Goal: Information Seeking & Learning: Learn about a topic

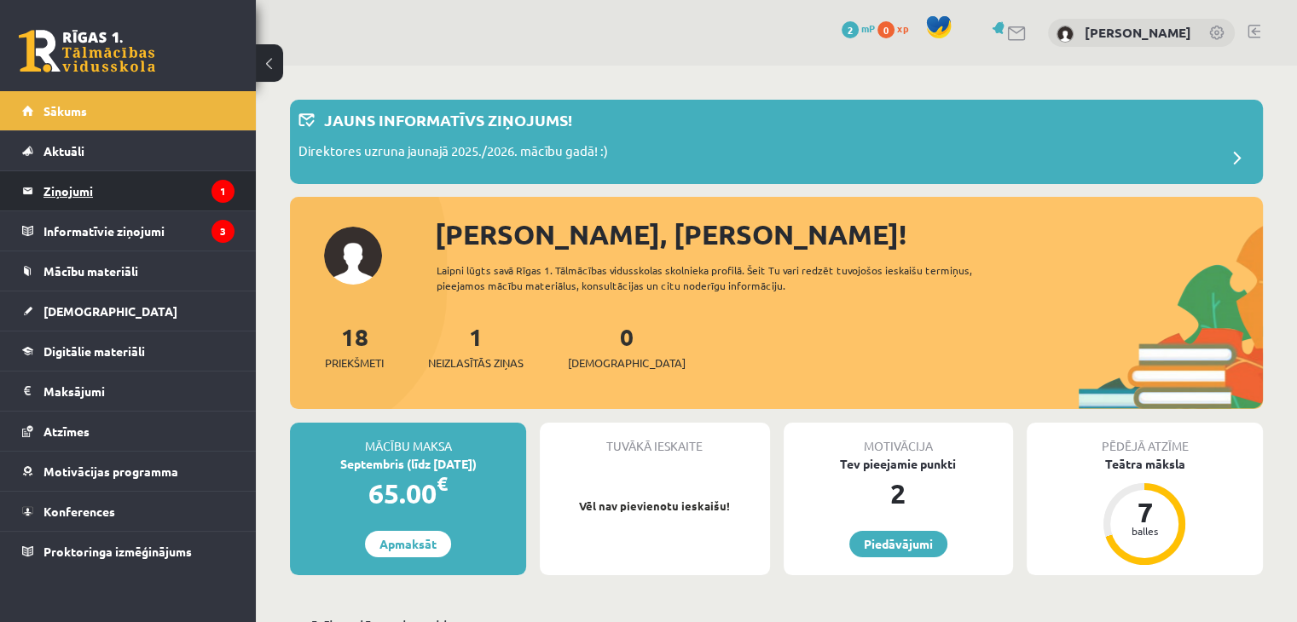
click at [107, 199] on legend "Ziņojumi 1" at bounding box center [138, 190] width 191 height 39
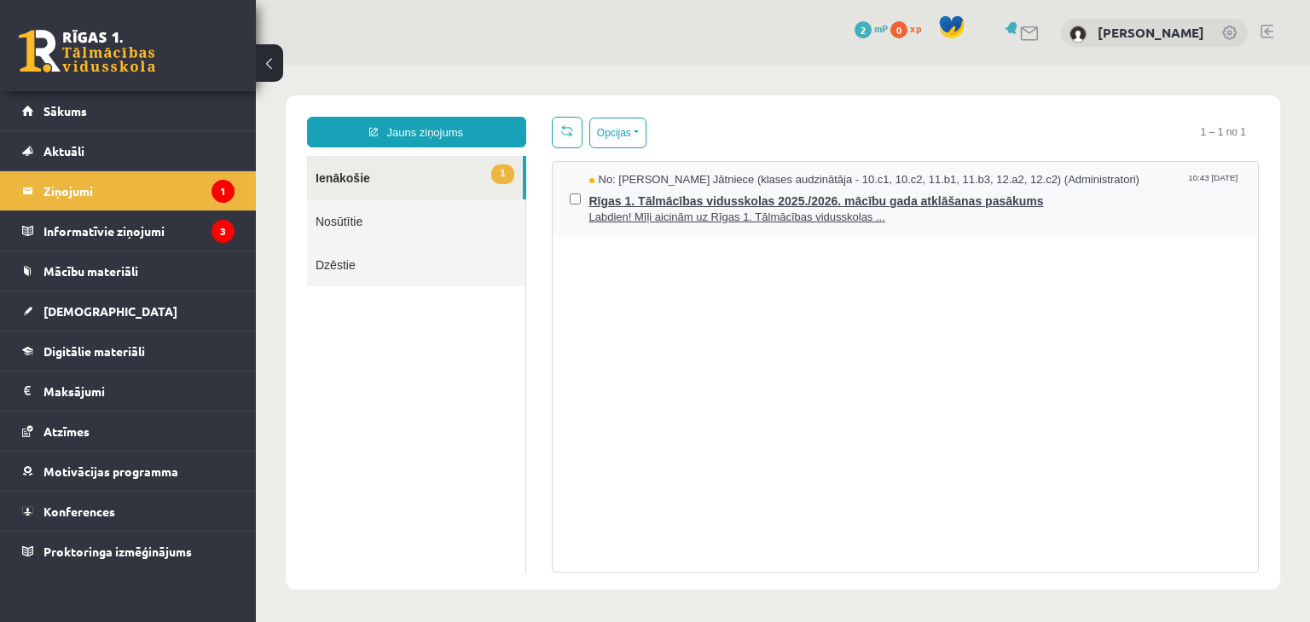
click at [589, 193] on span "Rīgas 1. Tālmācības vidusskolas 2025./2026. mācību gada atklāšanas pasākums" at bounding box center [915, 198] width 652 height 21
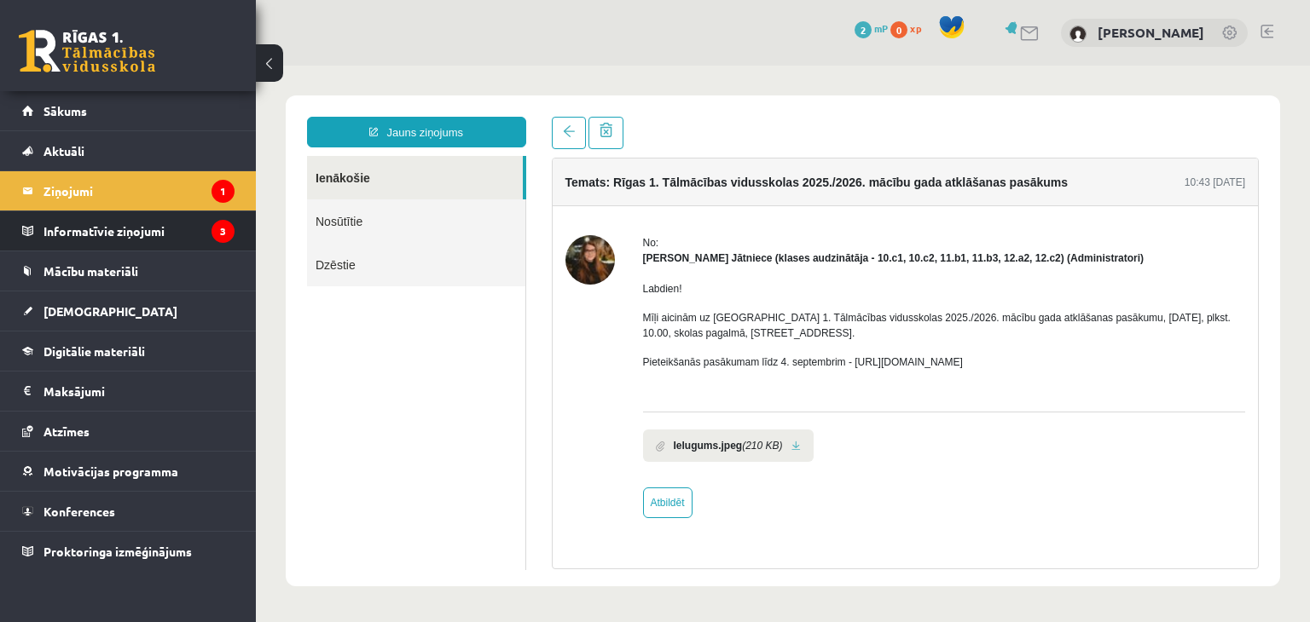
click at [234, 238] on li "Informatīvie ziņojumi 3" at bounding box center [128, 231] width 256 height 41
click at [234, 239] on li "Informatīvie ziņojumi 3" at bounding box center [128, 231] width 256 height 41
click at [197, 219] on legend "Informatīvie ziņojumi 3" at bounding box center [138, 230] width 191 height 39
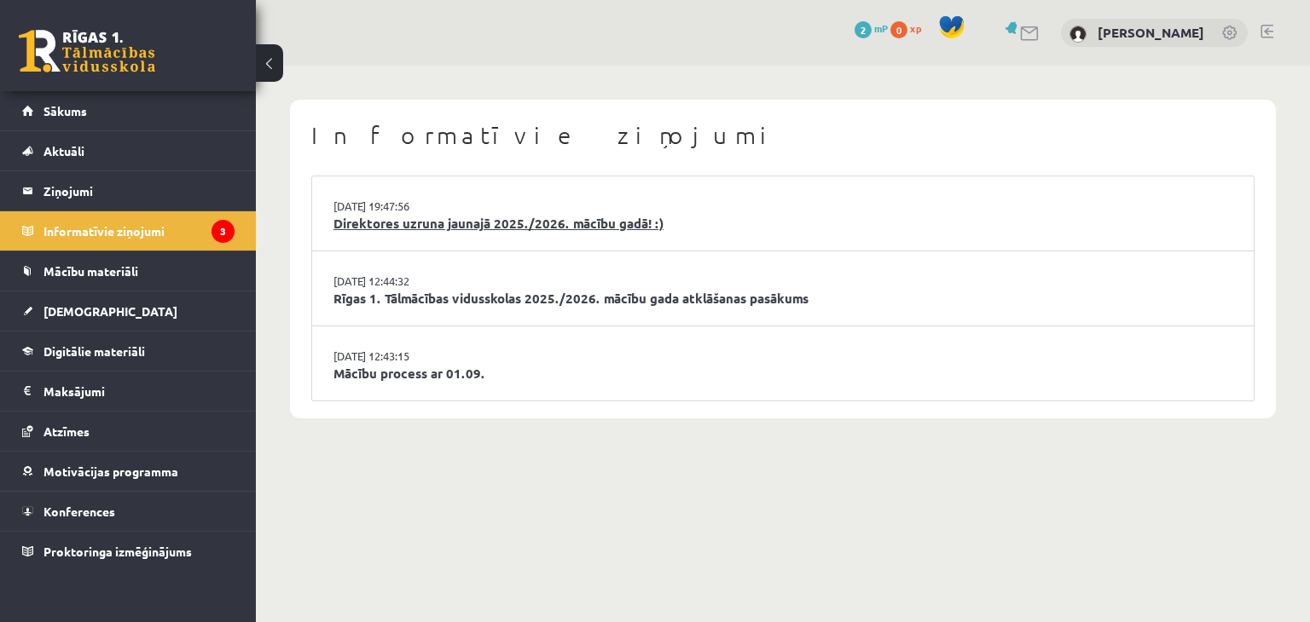
click at [403, 227] on link "Direktores uzruna jaunajā 2025./2026. mācību gadā! :)" at bounding box center [782, 224] width 899 height 20
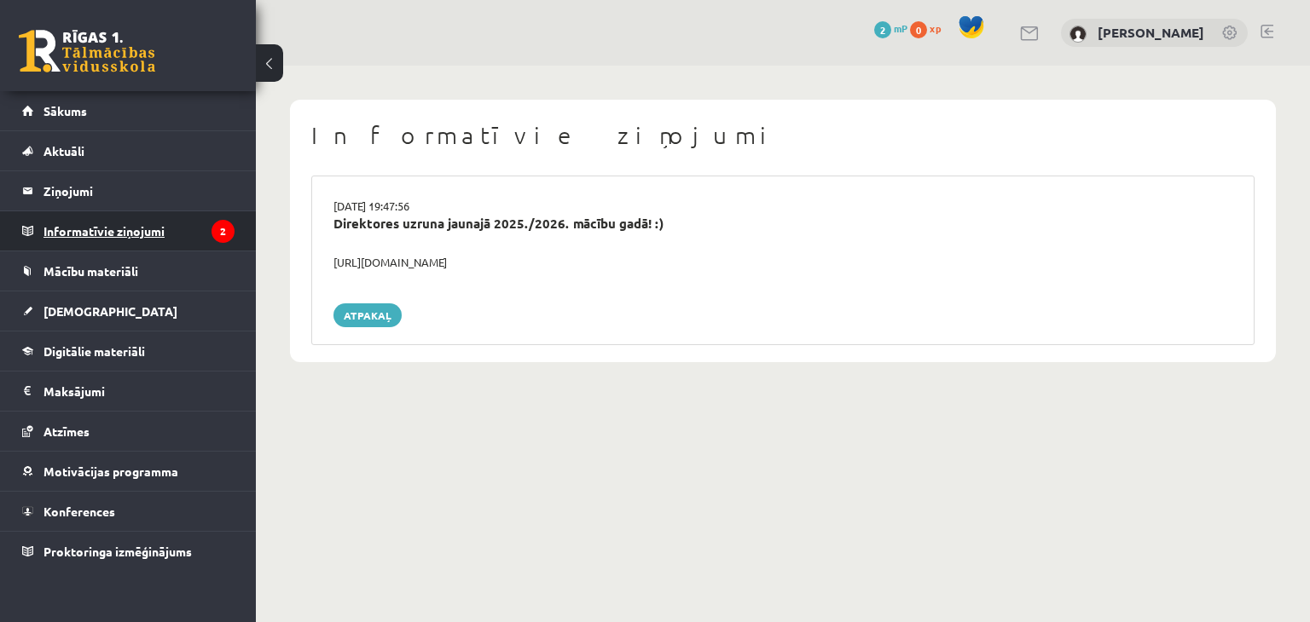
click at [232, 229] on icon "2" at bounding box center [222, 231] width 23 height 23
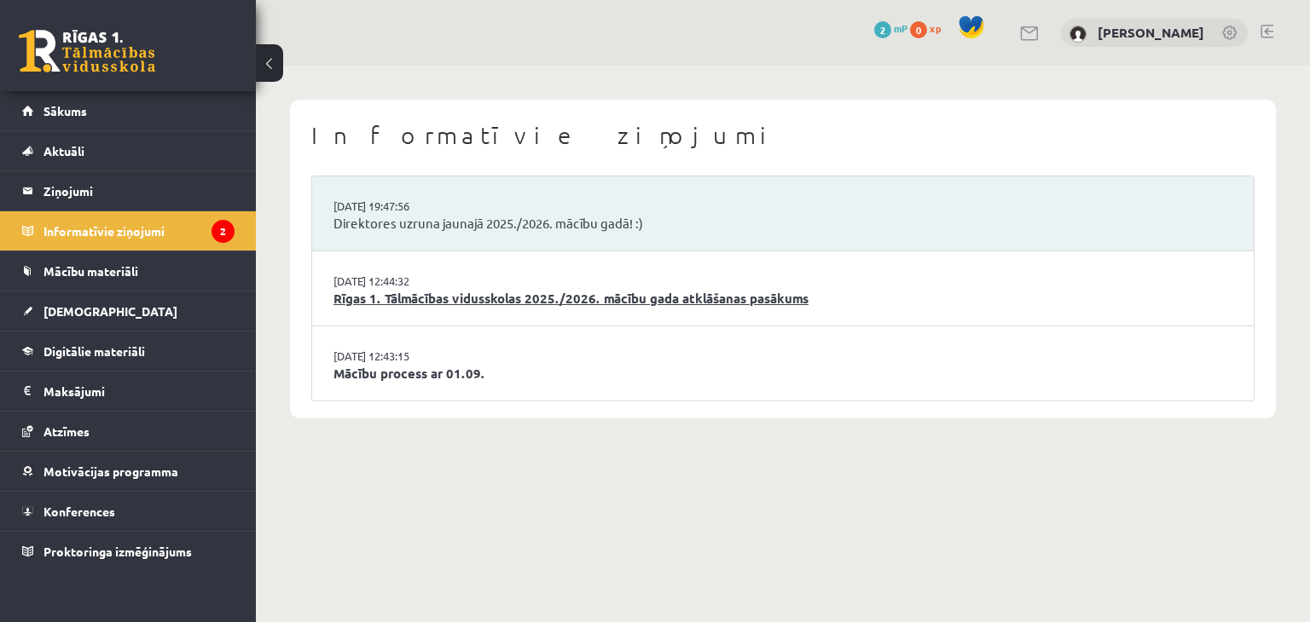
click at [511, 298] on link "Rīgas 1. Tālmācības vidusskolas 2025./2026. mācību gada atklāšanas pasākums" at bounding box center [782, 299] width 899 height 20
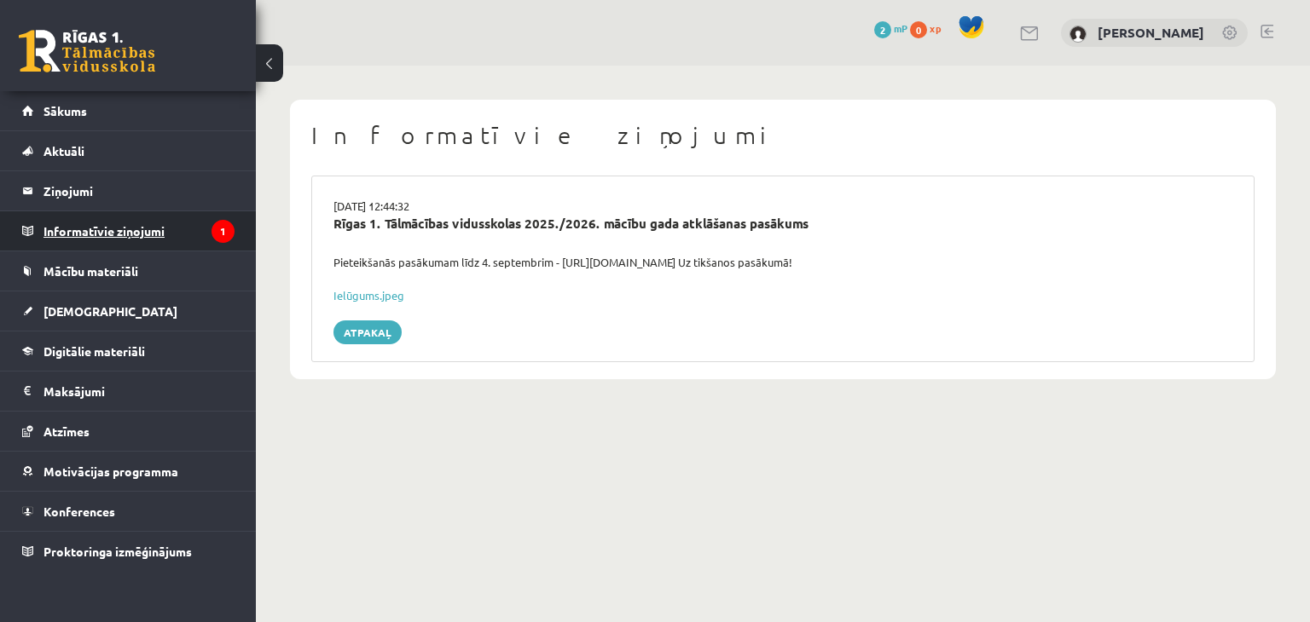
click at [188, 226] on legend "Informatīvie ziņojumi 1" at bounding box center [138, 230] width 191 height 39
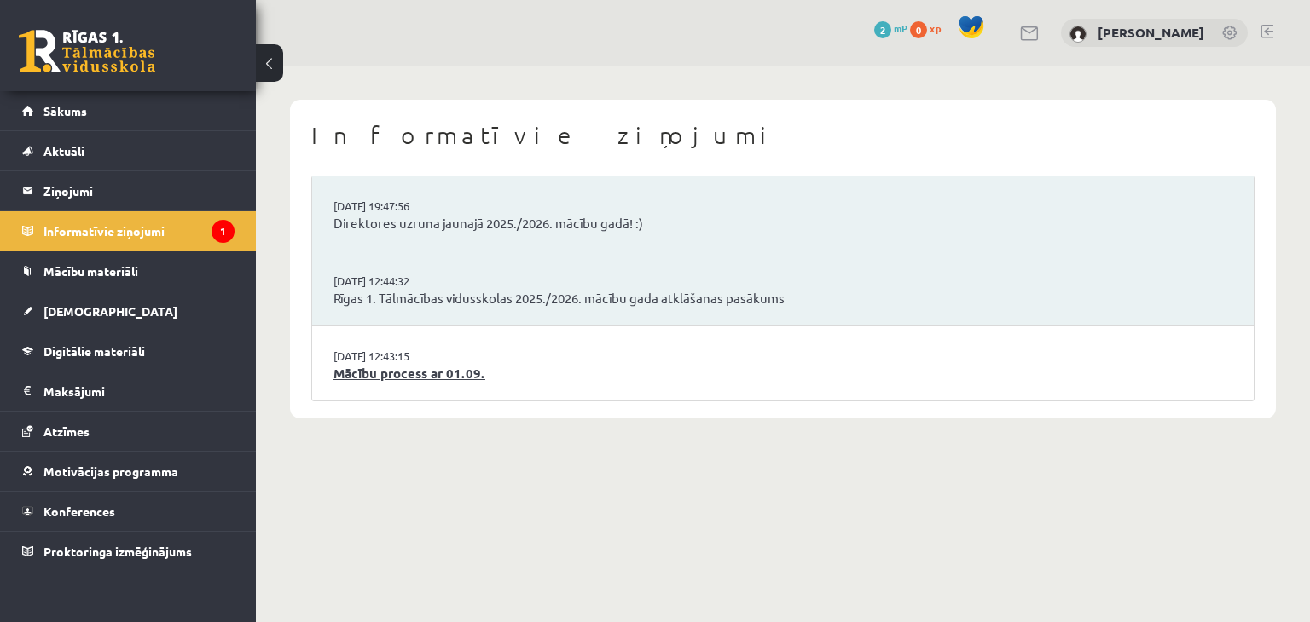
click at [396, 376] on link "Mācību process ar 01.09." at bounding box center [782, 374] width 899 height 20
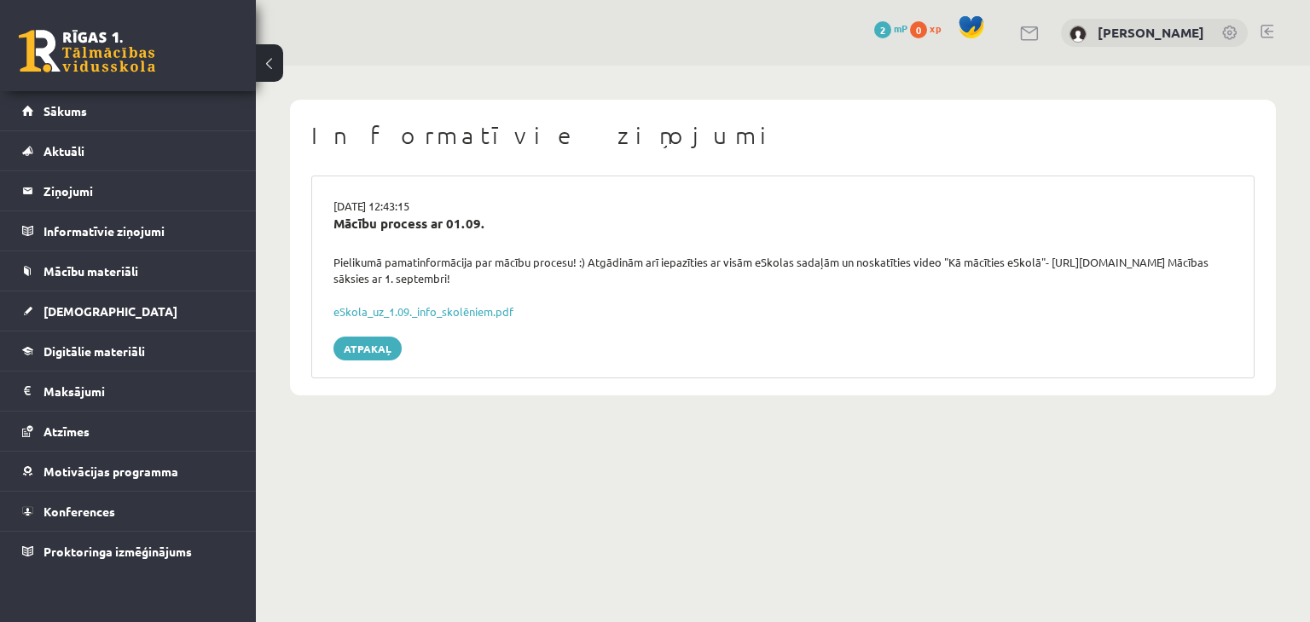
click at [818, 281] on div "Pielikumā pamatinformācija par mācību procesu! :) Atgādinām arī iepazīties ar v…" at bounding box center [783, 270] width 924 height 33
click at [463, 310] on link "eSkola_uz_1.09._info_skolēniem.pdf" at bounding box center [423, 311] width 180 height 14
click at [167, 110] on link "Sākums" at bounding box center [128, 110] width 212 height 39
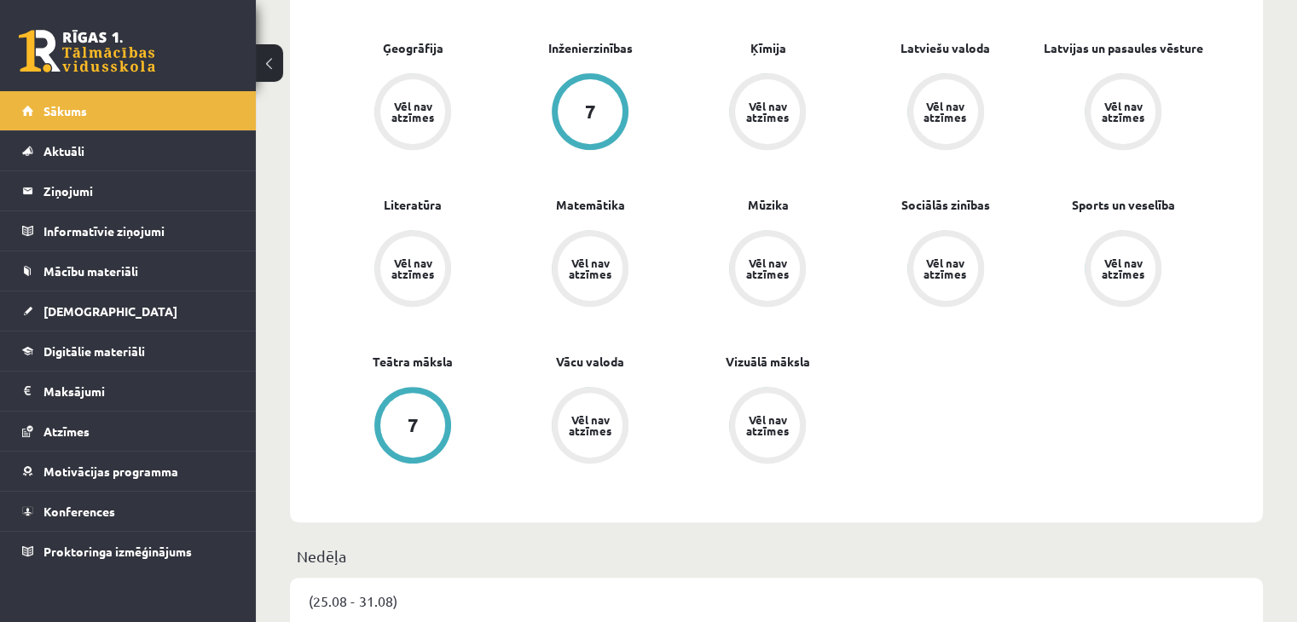
scroll to position [716, 0]
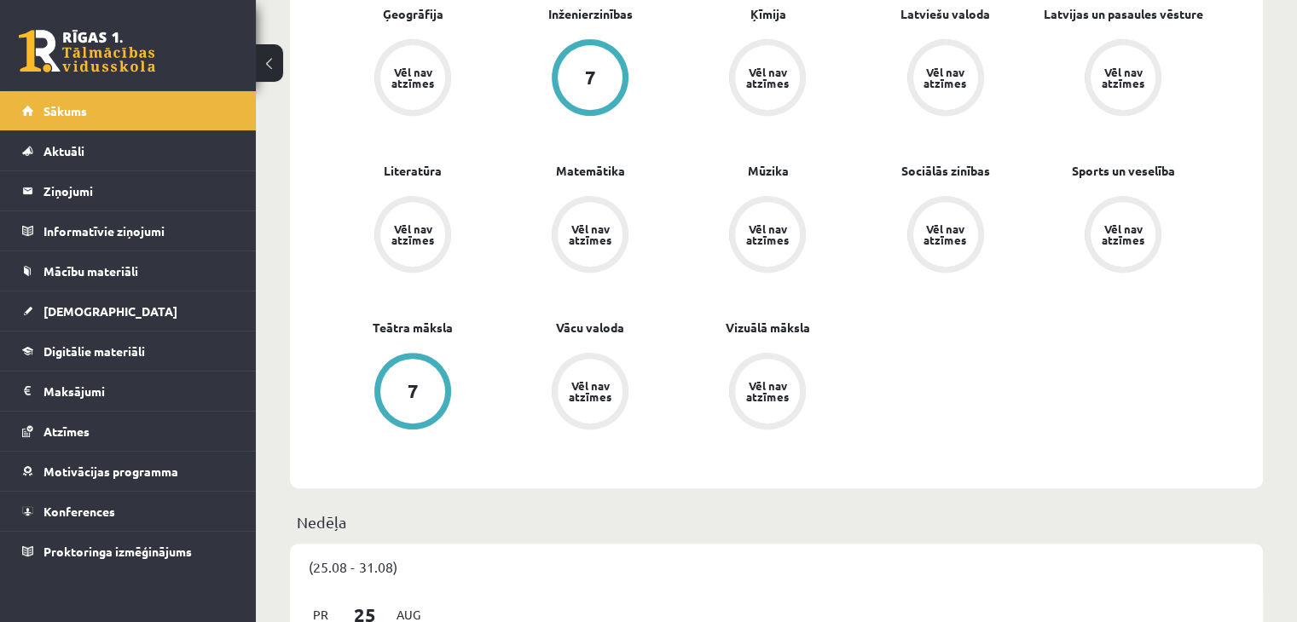
click at [757, 383] on div "Vēl nav atzīmes" at bounding box center [768, 391] width 48 height 22
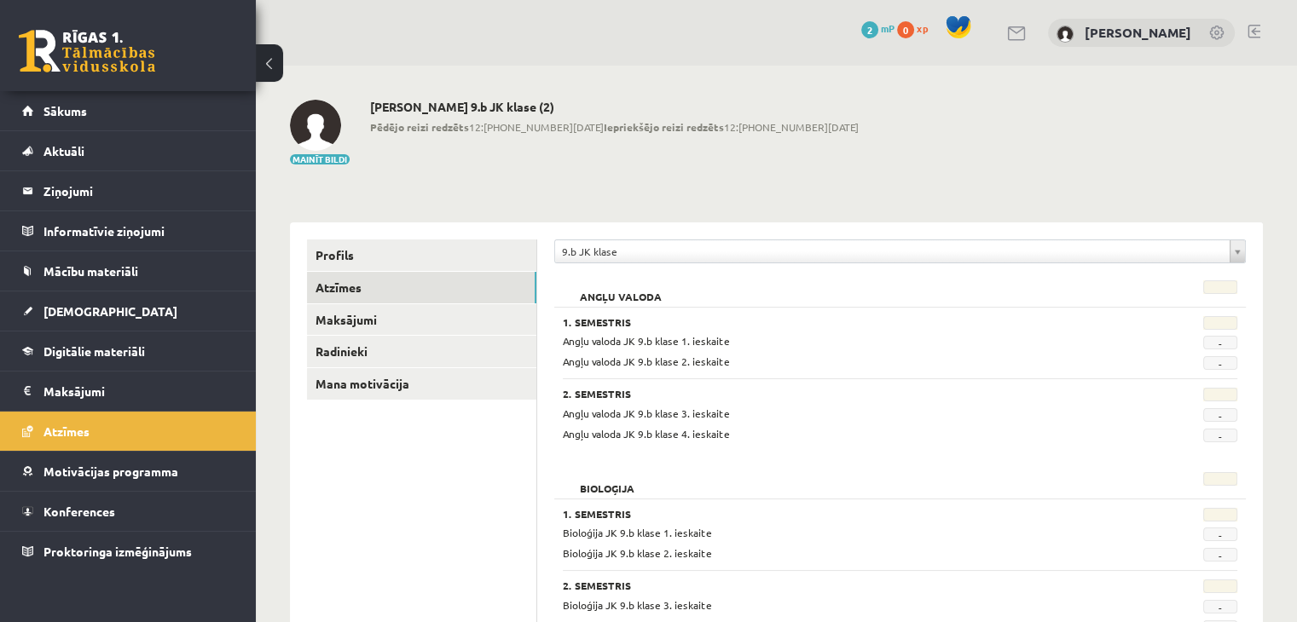
drag, startPoint x: 0, startPoint y: 0, endPoint x: 633, endPoint y: 171, distance: 655.5
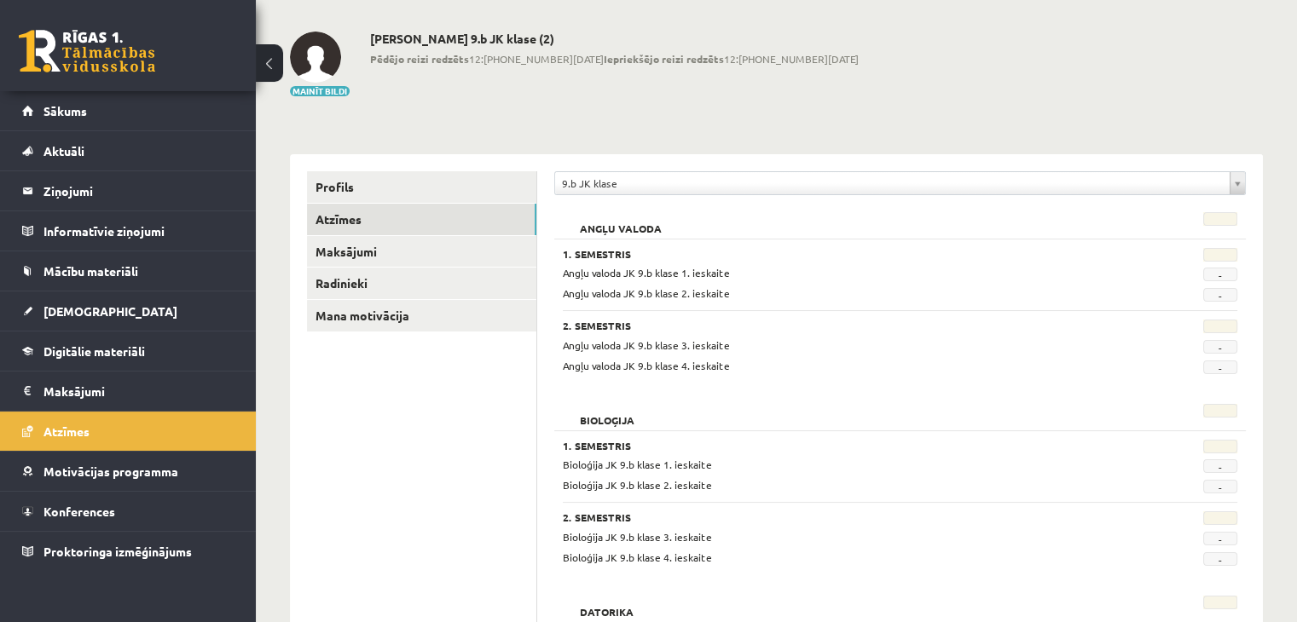
scroll to position [34, 0]
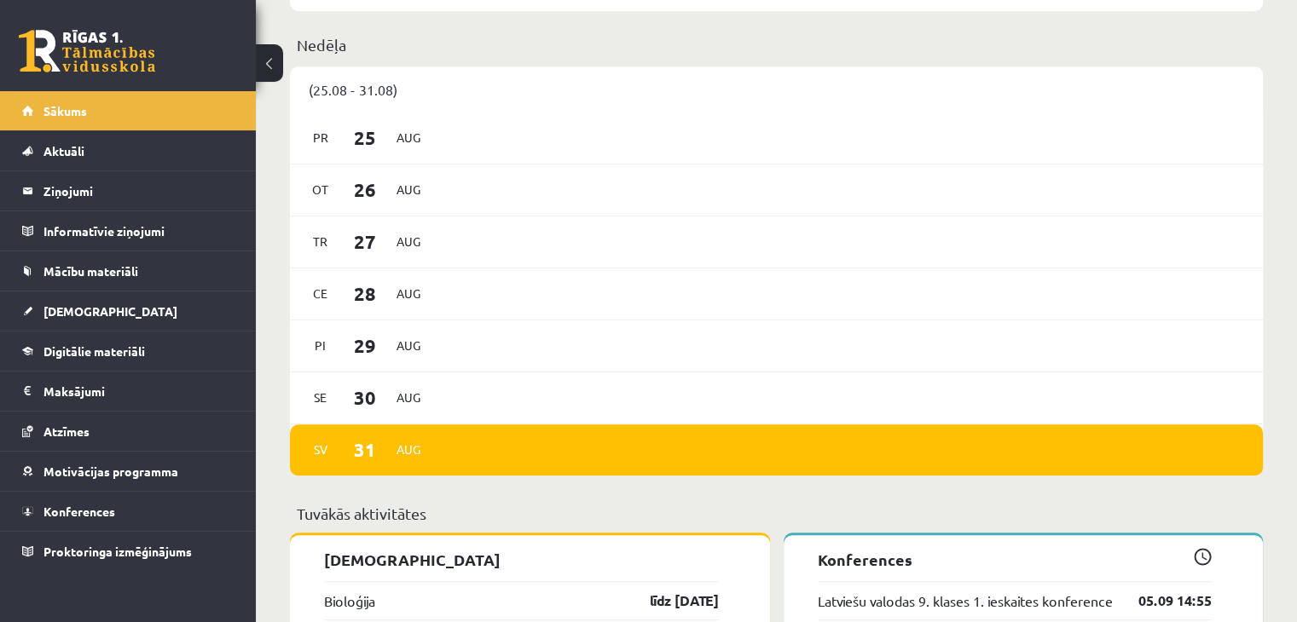
scroll to position [1228, 0]
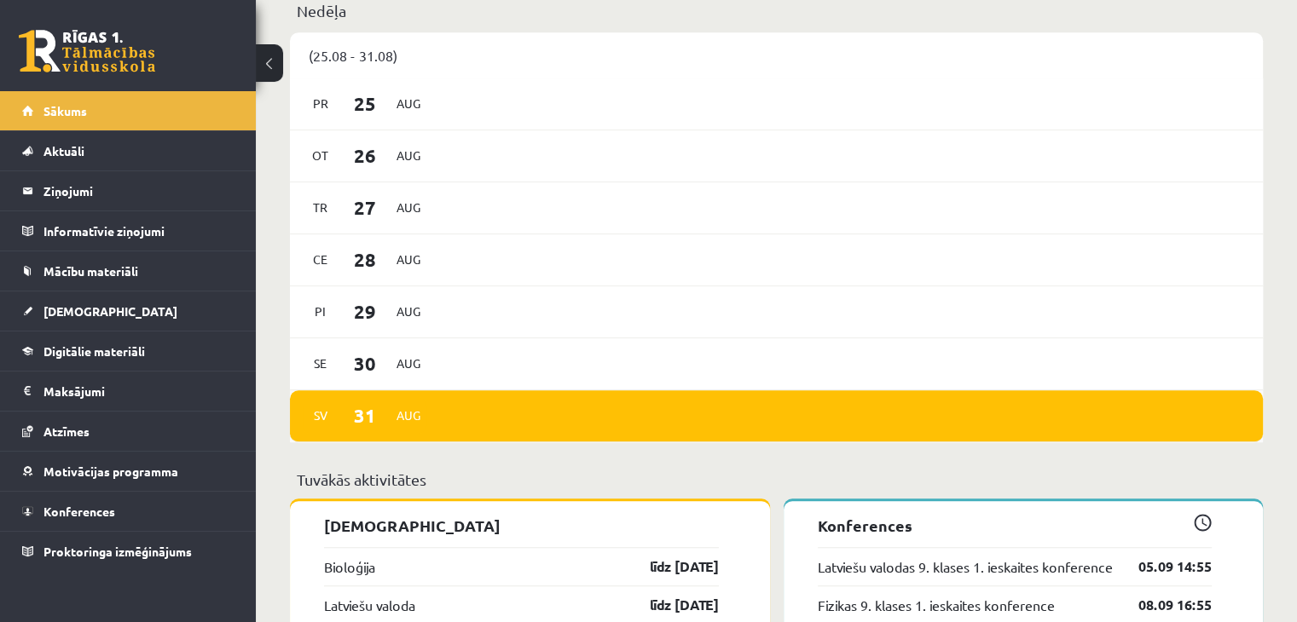
click at [484, 431] on div "Sv 31 Aug" at bounding box center [776, 417] width 973 height 52
click at [392, 416] on span "Aug" at bounding box center [409, 415] width 36 height 26
click at [363, 419] on span "31" at bounding box center [365, 416] width 53 height 28
click at [387, 420] on span "31" at bounding box center [365, 416] width 53 height 28
click at [425, 426] on span "Aug" at bounding box center [409, 415] width 36 height 26
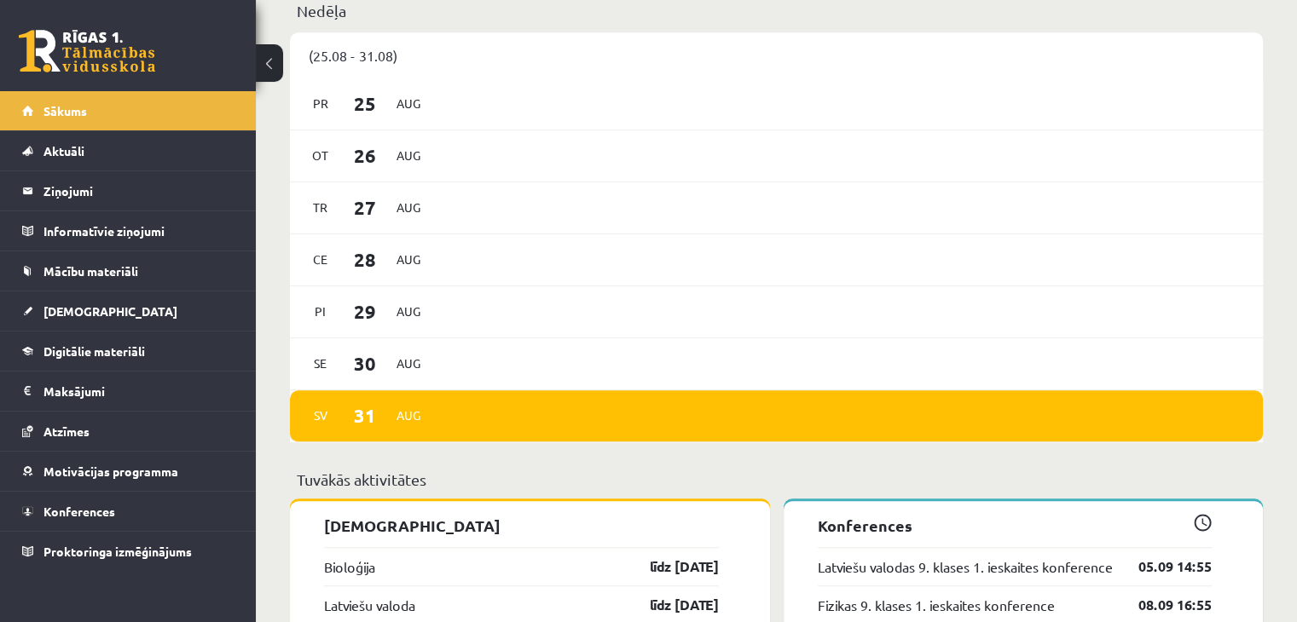
click at [415, 425] on span "Aug" at bounding box center [409, 415] width 36 height 26
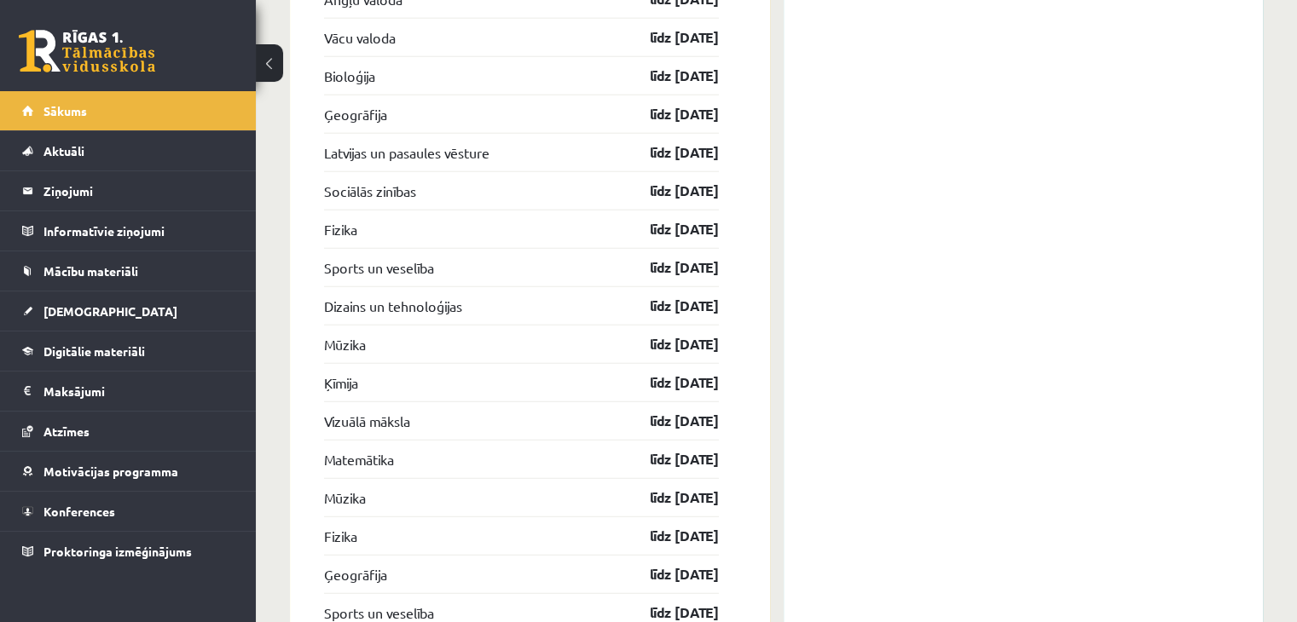
scroll to position [4586, 0]
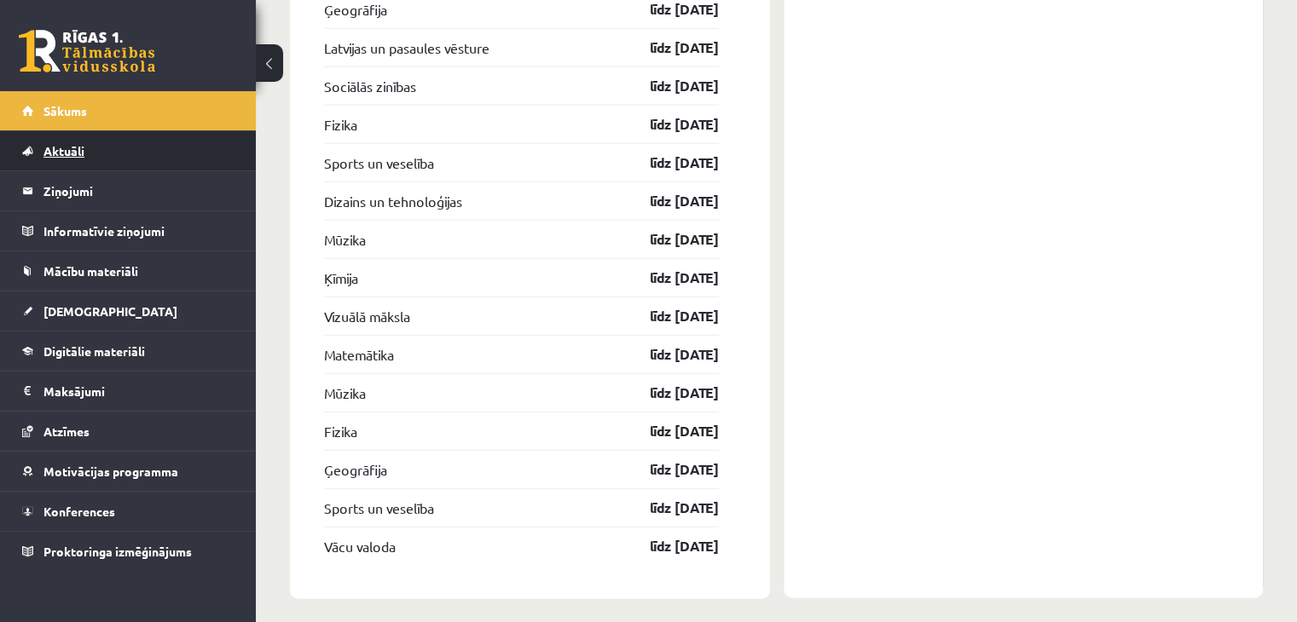
click at [111, 160] on link "Aktuāli" at bounding box center [128, 150] width 212 height 39
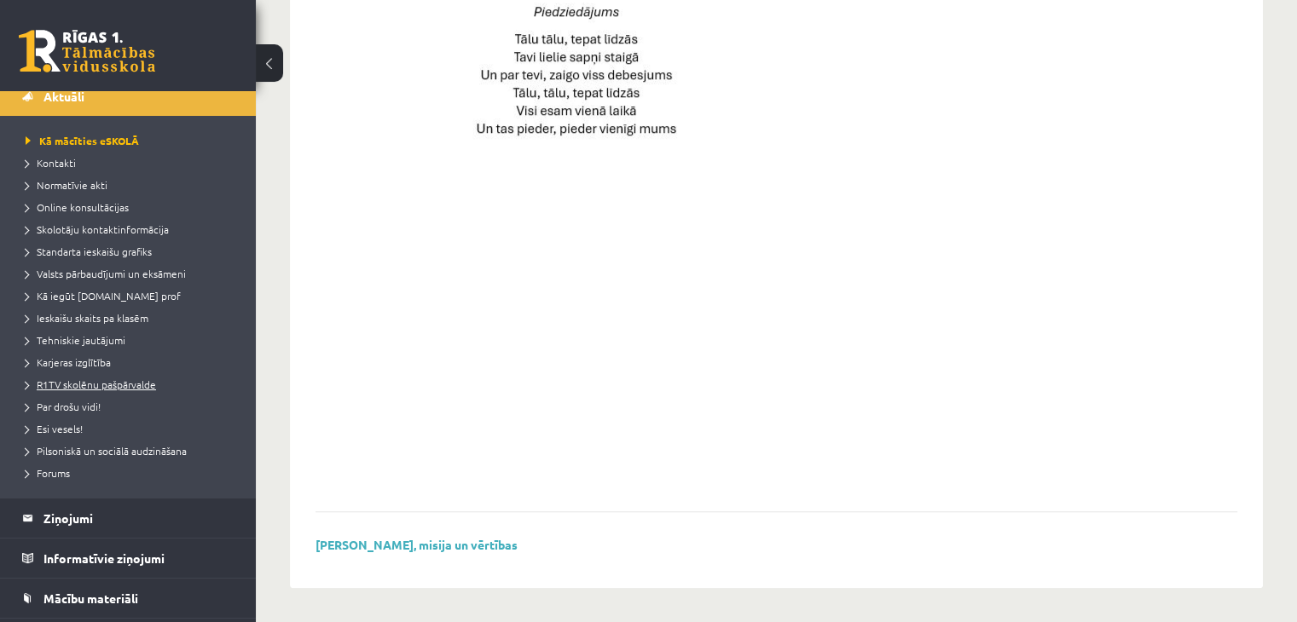
scroll to position [68, 0]
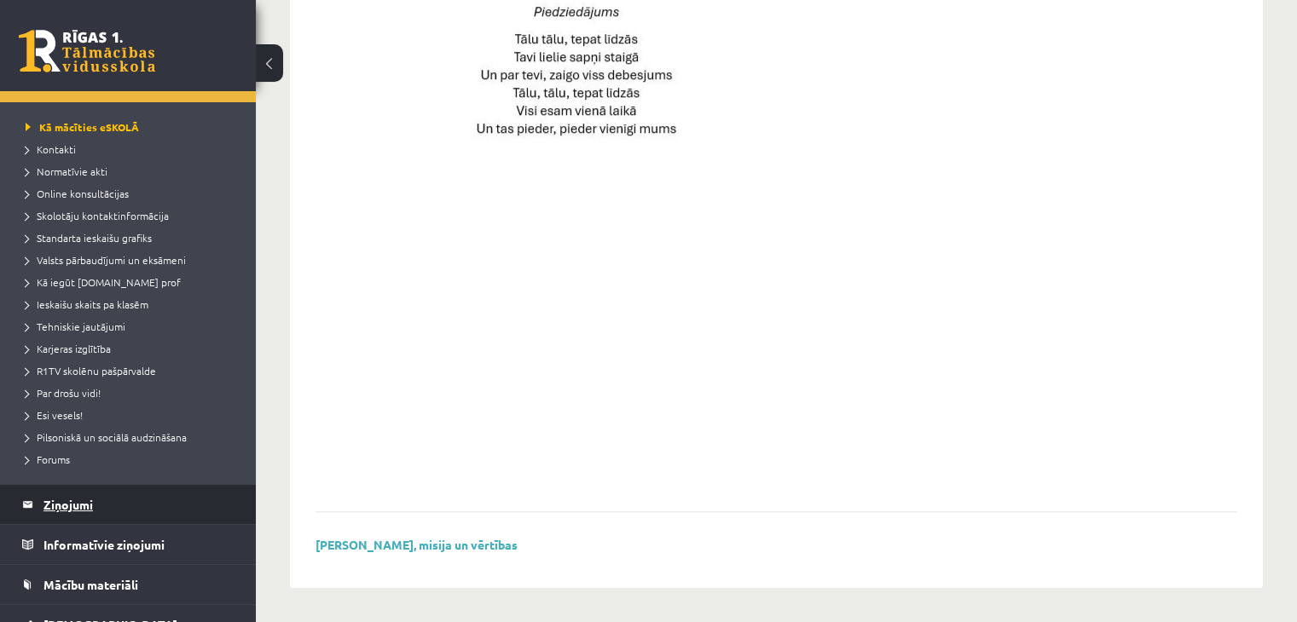
click at [104, 492] on legend "Ziņojumi 0" at bounding box center [138, 504] width 191 height 39
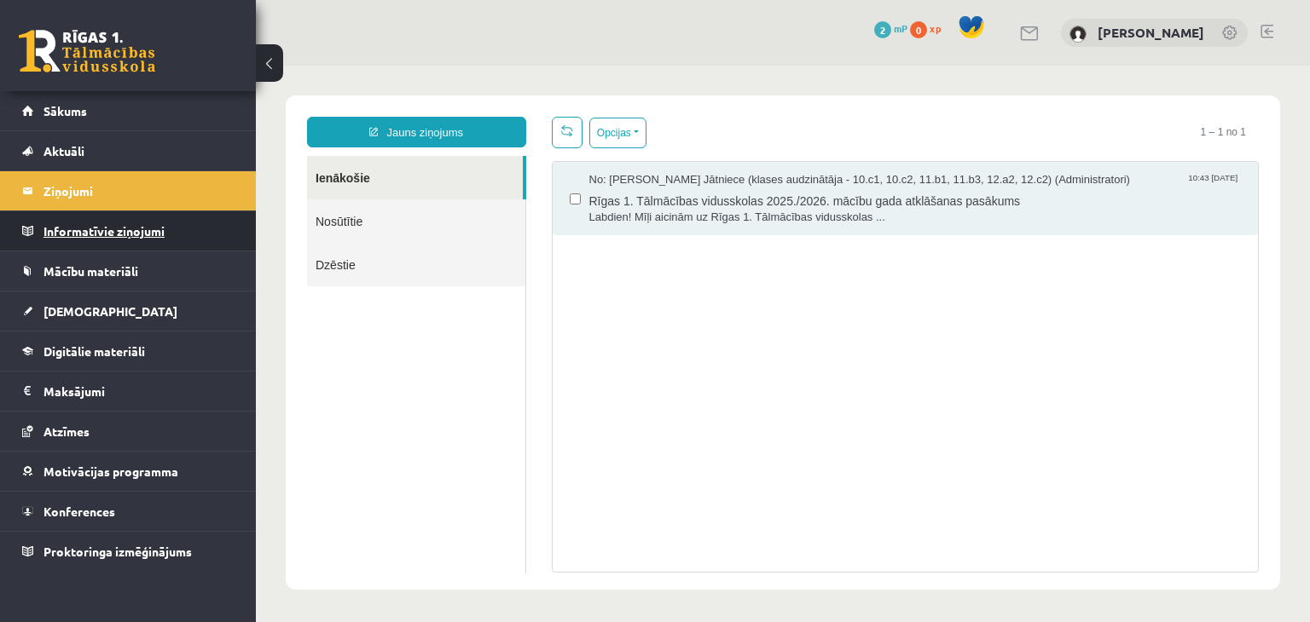
click at [136, 242] on legend "Informatīvie ziņojumi 0" at bounding box center [138, 230] width 191 height 39
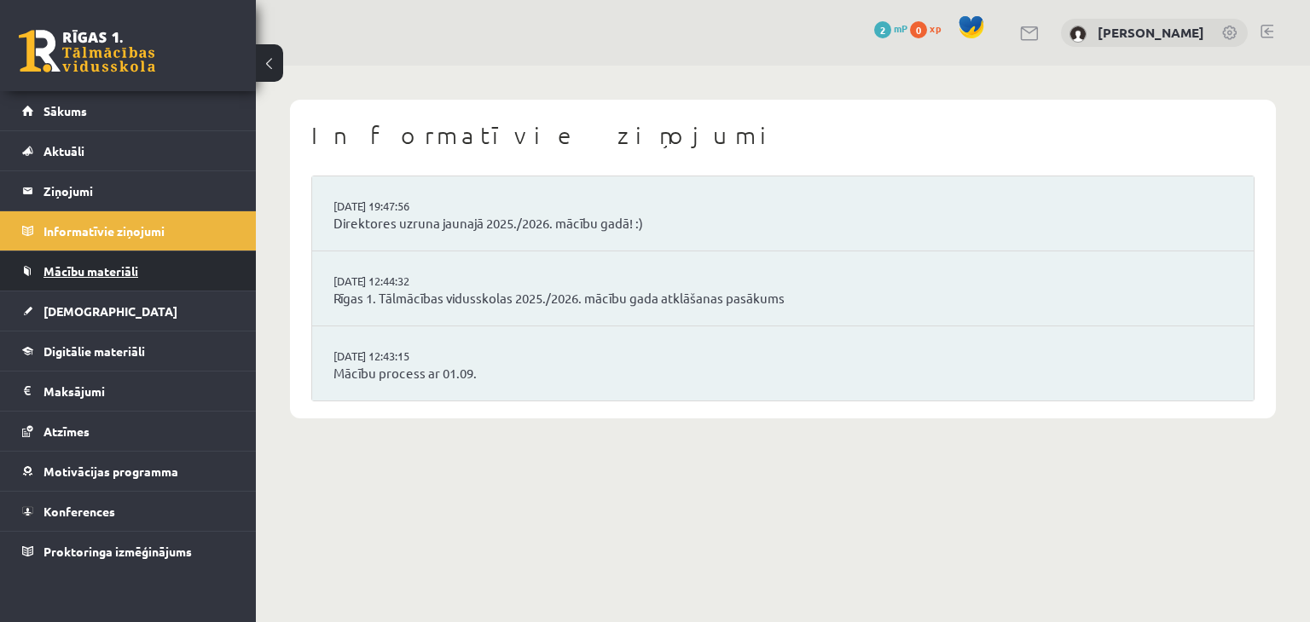
click at [142, 274] on link "Mācību materiāli" at bounding box center [128, 271] width 212 height 39
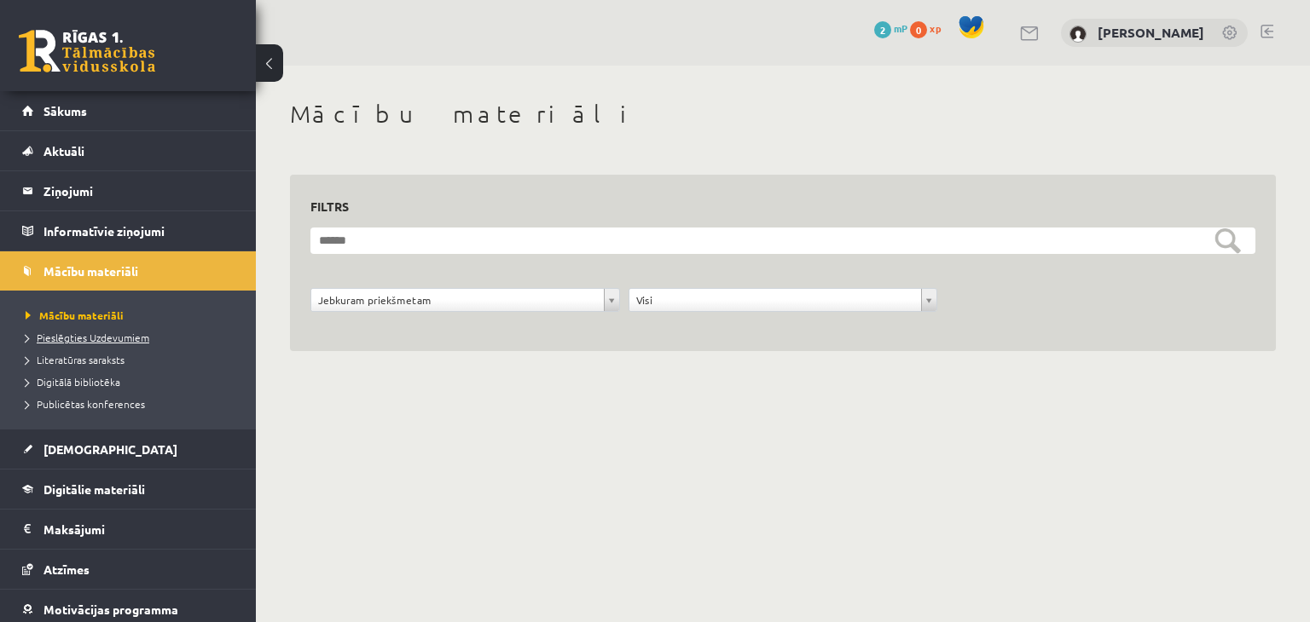
click at [99, 335] on span "Pieslēgties Uzdevumiem" at bounding box center [88, 338] width 124 height 14
click at [116, 182] on legend "Ziņojumi 0" at bounding box center [138, 190] width 191 height 39
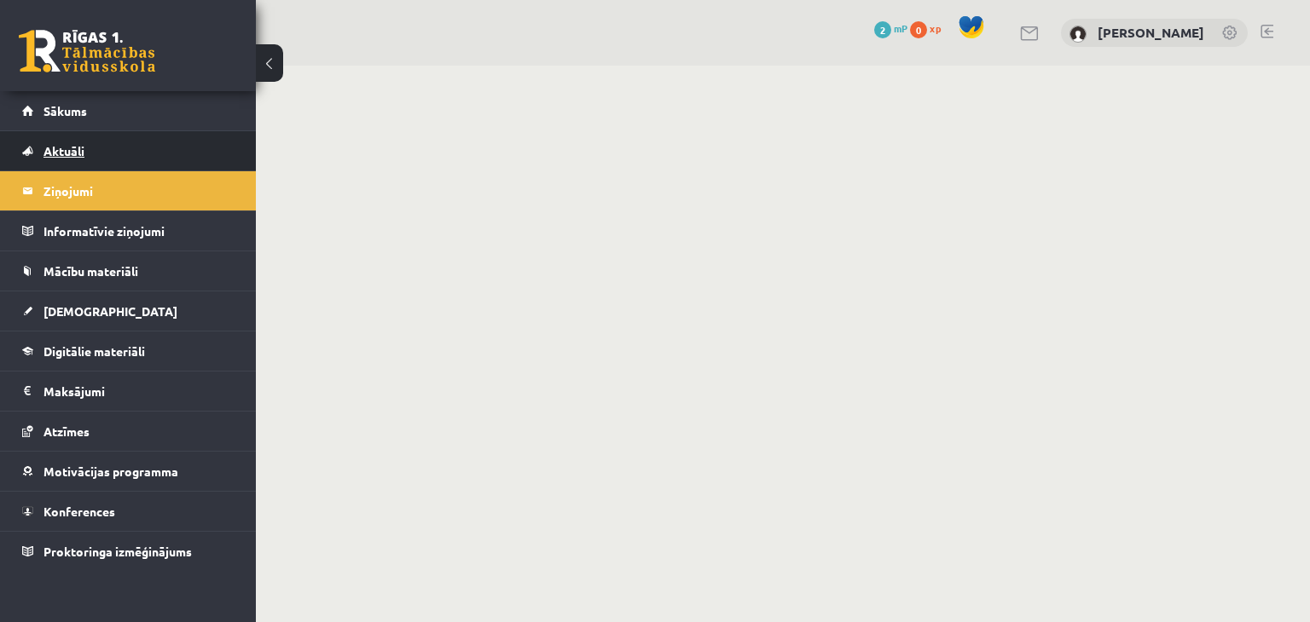
click at [113, 158] on link "Aktuāli" at bounding box center [128, 150] width 212 height 39
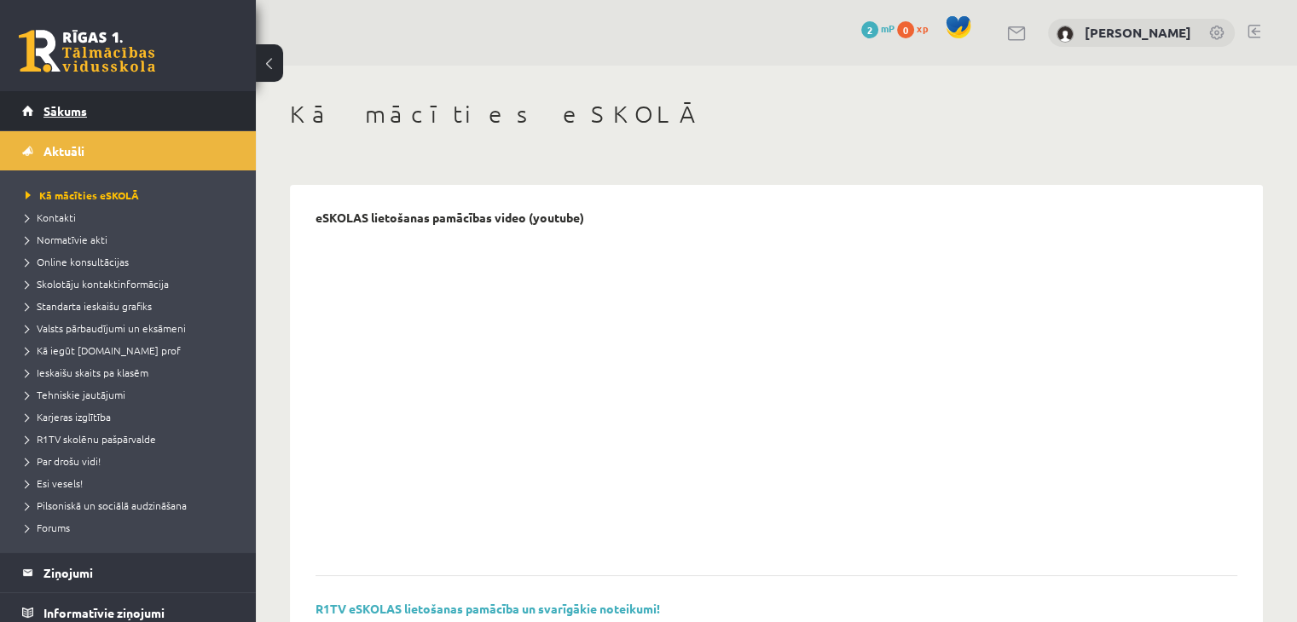
click at [134, 119] on link "Sākums" at bounding box center [128, 110] width 212 height 39
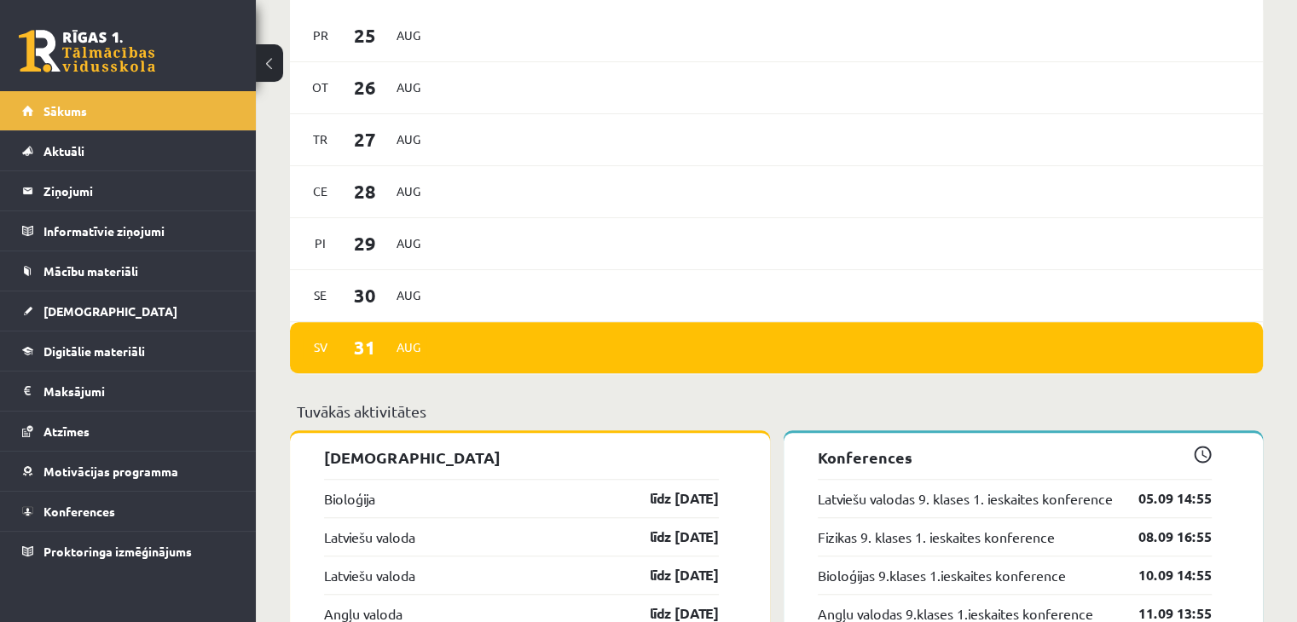
scroll to position [1262, 0]
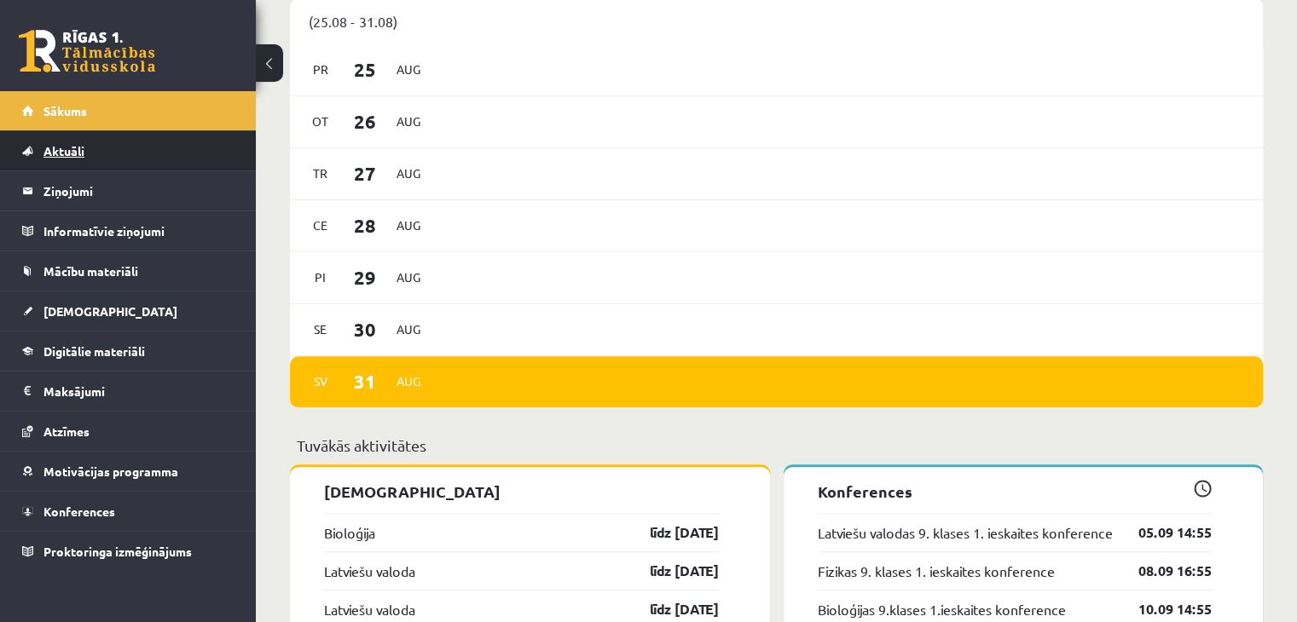
click at [124, 144] on link "Aktuāli" at bounding box center [128, 150] width 212 height 39
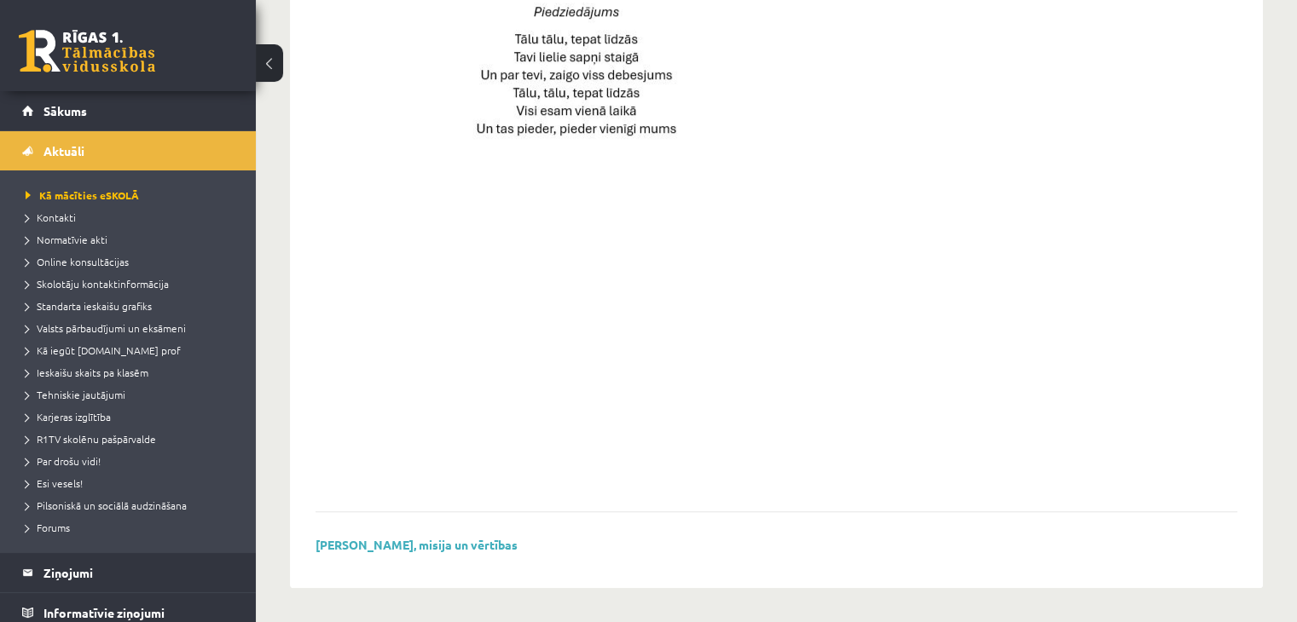
scroll to position [1235, 0]
click at [129, 569] on legend "Ziņojumi 0" at bounding box center [138, 572] width 191 height 39
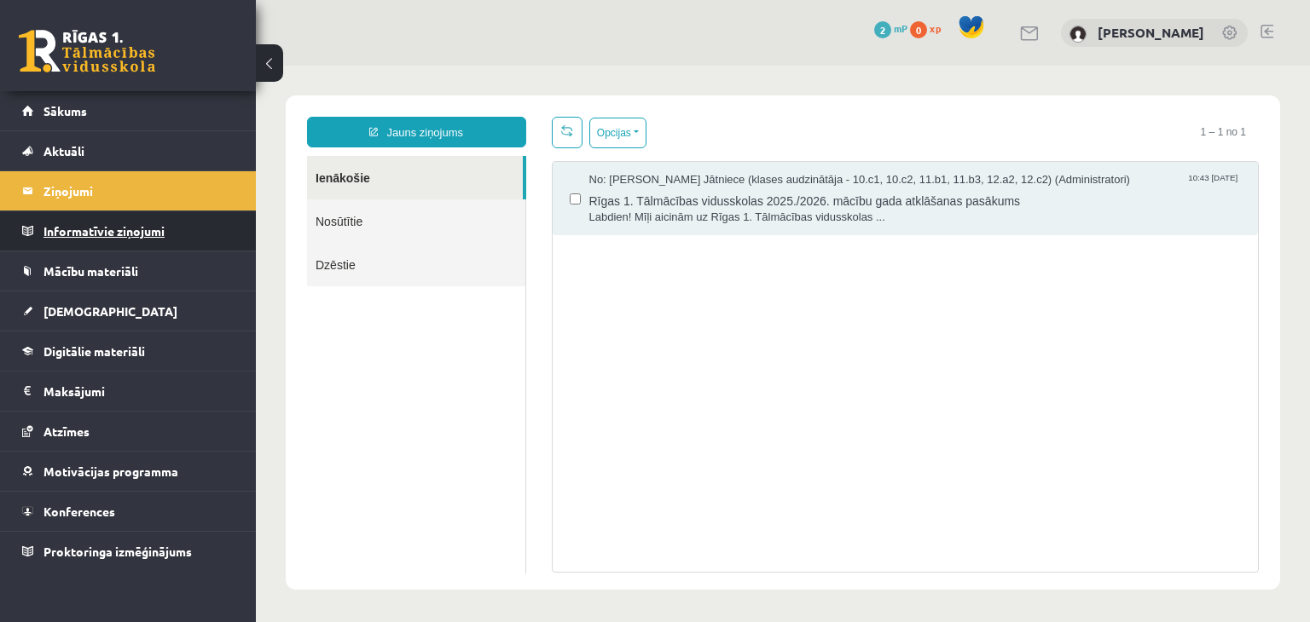
click at [152, 225] on legend "Informatīvie ziņojumi 0" at bounding box center [138, 230] width 191 height 39
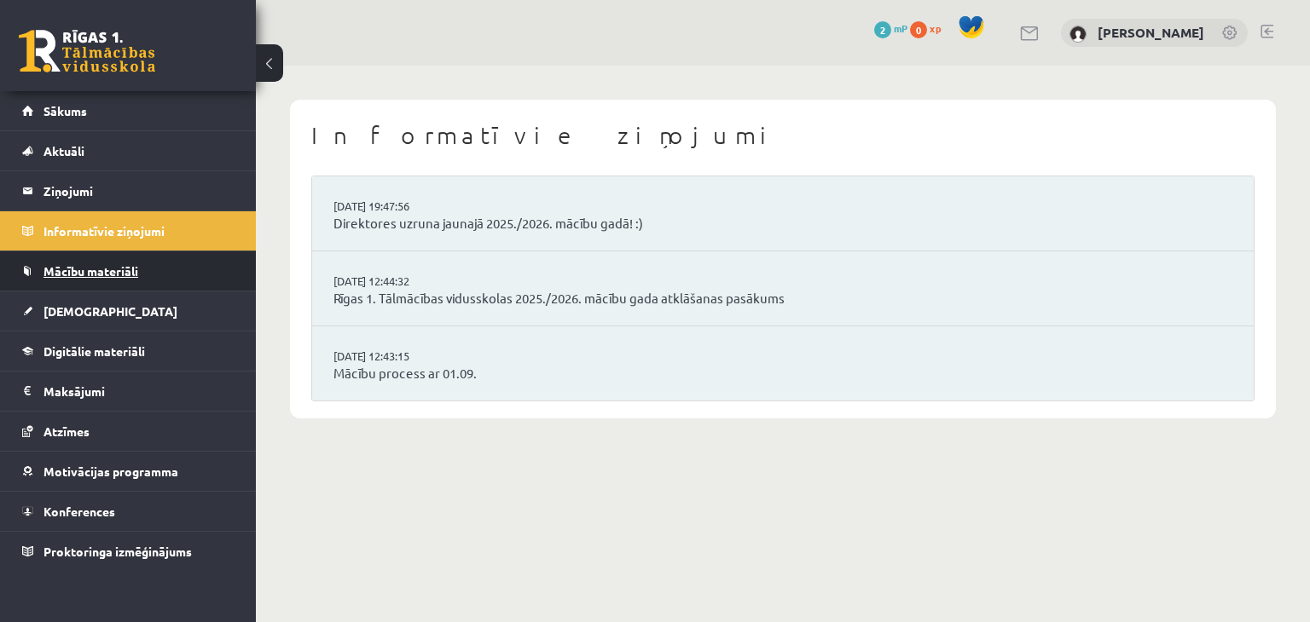
click at [212, 270] on link "Mācību materiāli" at bounding box center [128, 271] width 212 height 39
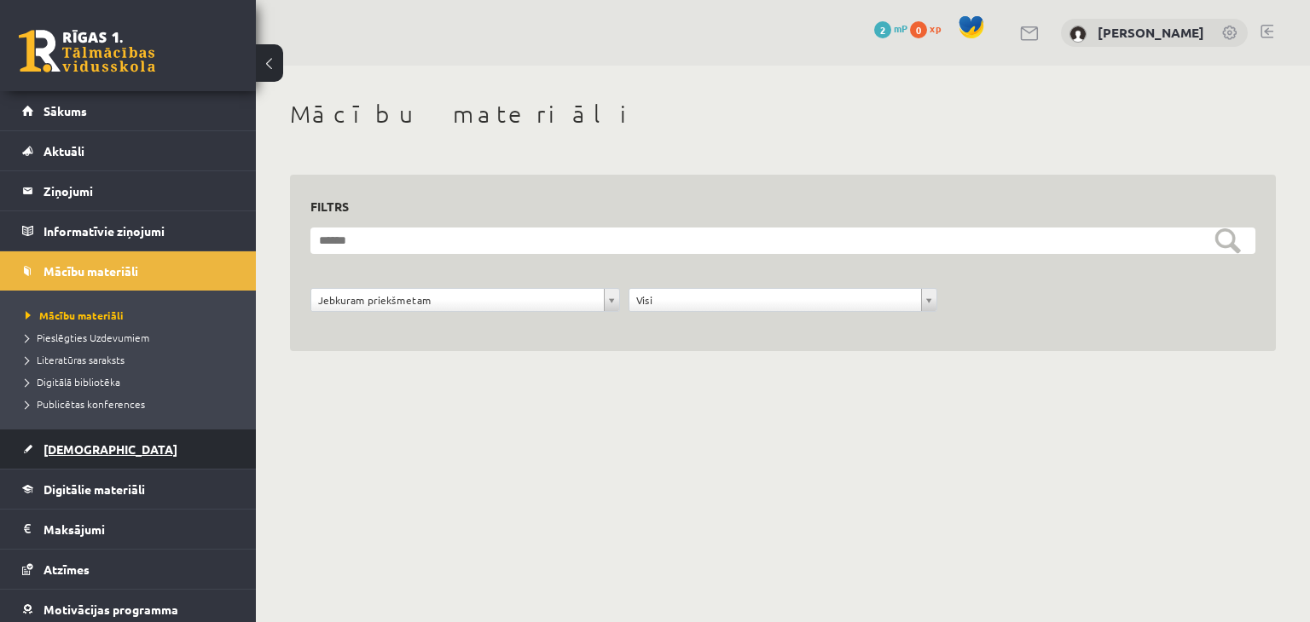
click at [153, 438] on link "[DEMOGRAPHIC_DATA]" at bounding box center [128, 449] width 212 height 39
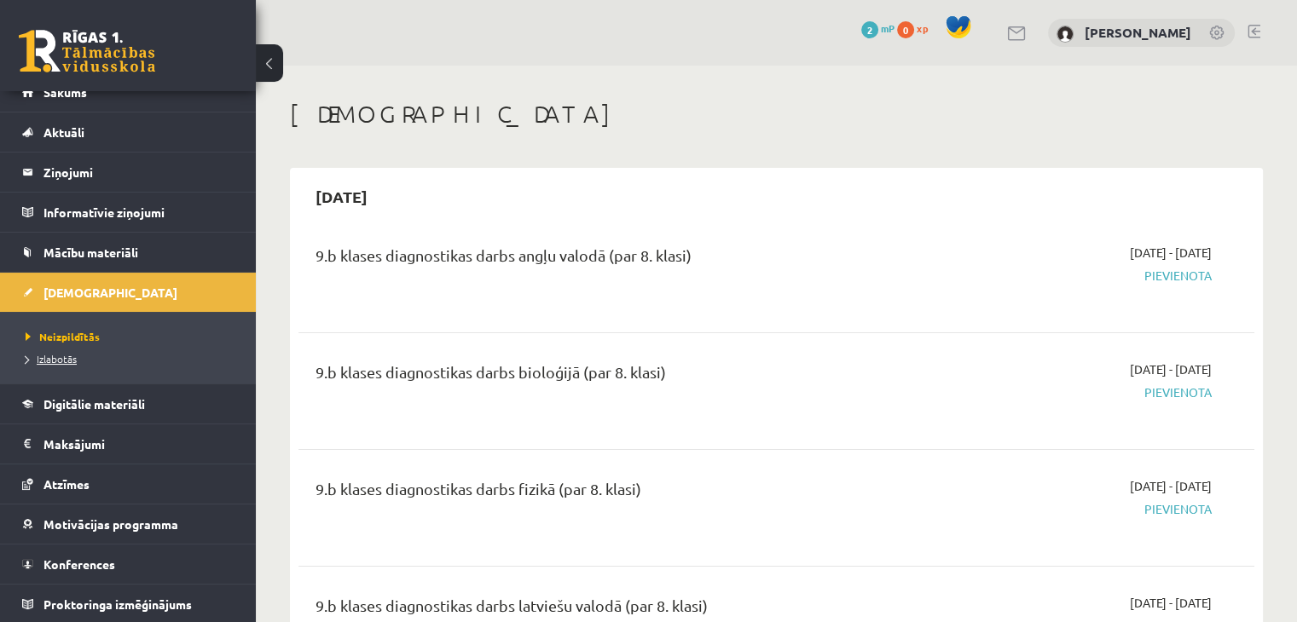
click at [41, 355] on span "Izlabotās" at bounding box center [51, 359] width 51 height 14
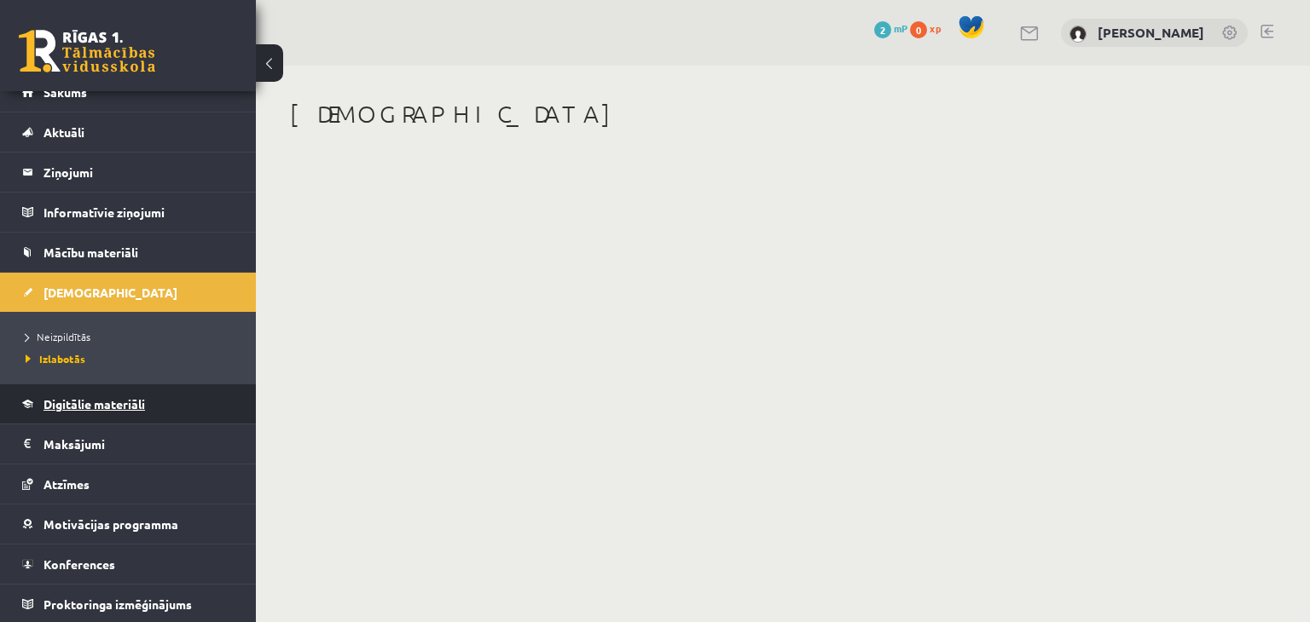
click at [81, 410] on link "Digitālie materiāli" at bounding box center [128, 404] width 212 height 39
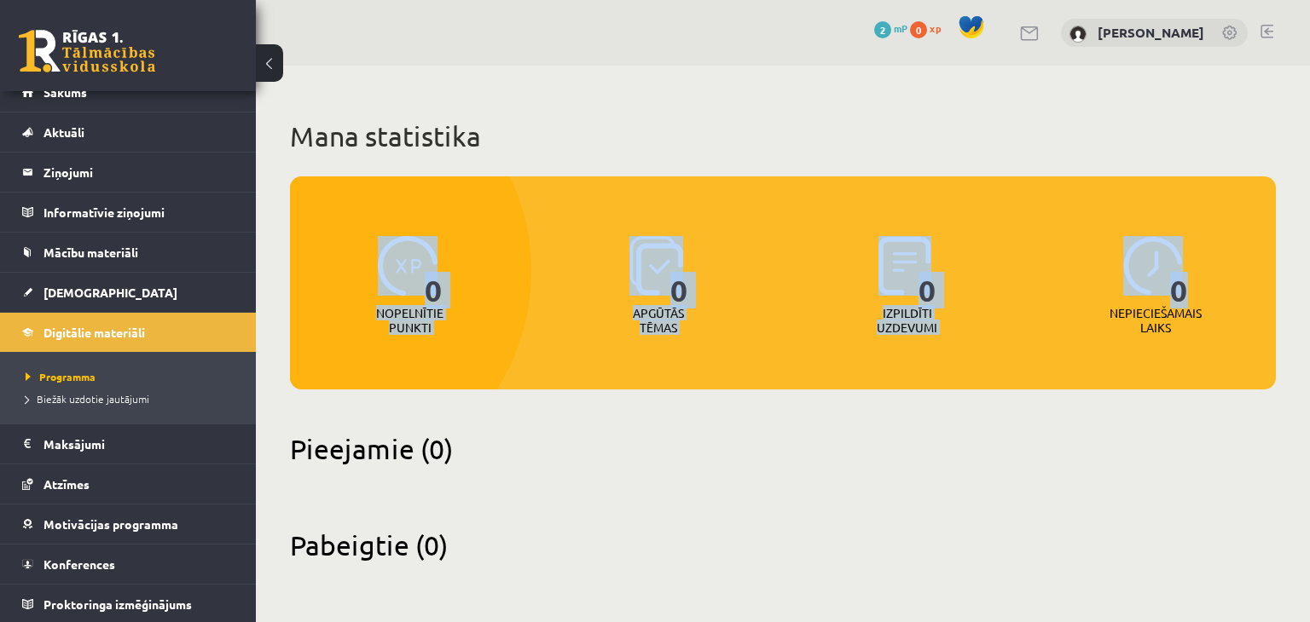
drag, startPoint x: 1309, startPoint y: 111, endPoint x: 1309, endPoint y: 207, distance: 96.3
click at [1296, 207] on div "Mana statistika 0 Nopelnītie punkti 0 Apgūtās tēmas 0 Izpildīti uzdevumi 0 Nepi…" at bounding box center [783, 341] width 1054 height 551
click at [1114, 194] on div "0 Nopelnītie punkti 0 Apgūtās tēmas 0 Izpildīti uzdevumi 0 Nepieciešamais laiks" at bounding box center [783, 260] width 986 height 169
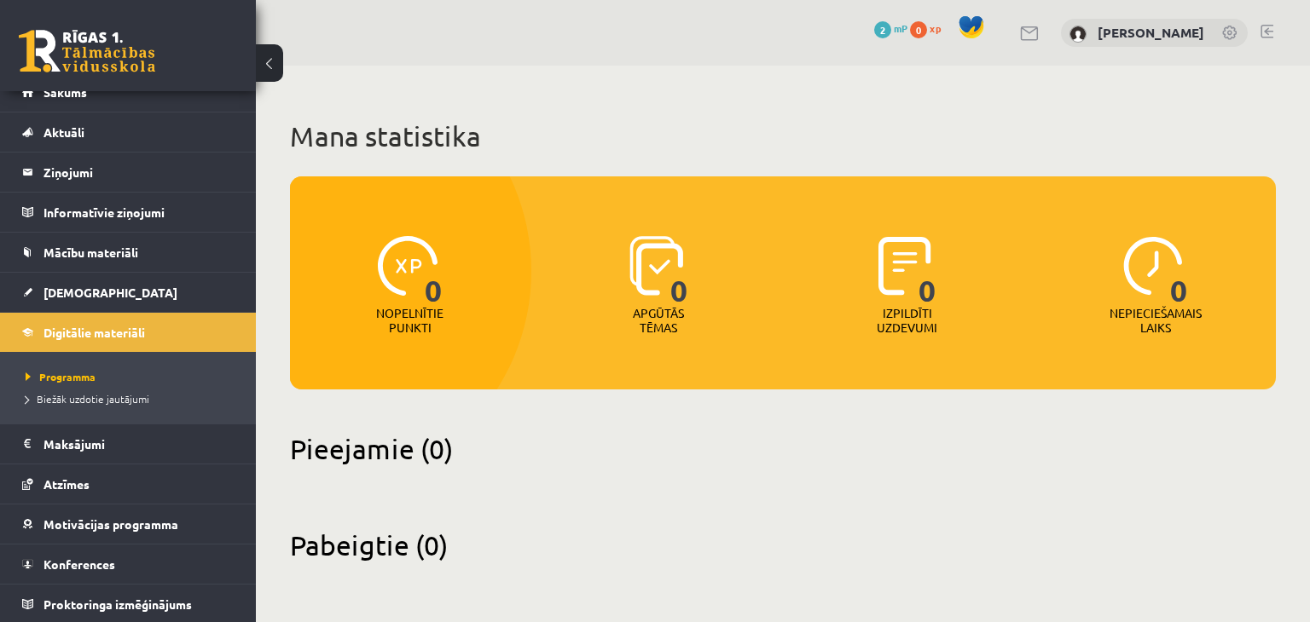
click at [1170, 335] on div "Nepieciešamais laiks" at bounding box center [1155, 325] width 75 height 39
click at [918, 483] on div "Pieejamie (0)" at bounding box center [783, 459] width 986 height 54
click at [668, 318] on p "Apgūtās tēmas" at bounding box center [658, 320] width 67 height 29
click at [658, 269] on img at bounding box center [656, 266] width 54 height 60
drag, startPoint x: 1142, startPoint y: 405, endPoint x: 1194, endPoint y: 342, distance: 81.8
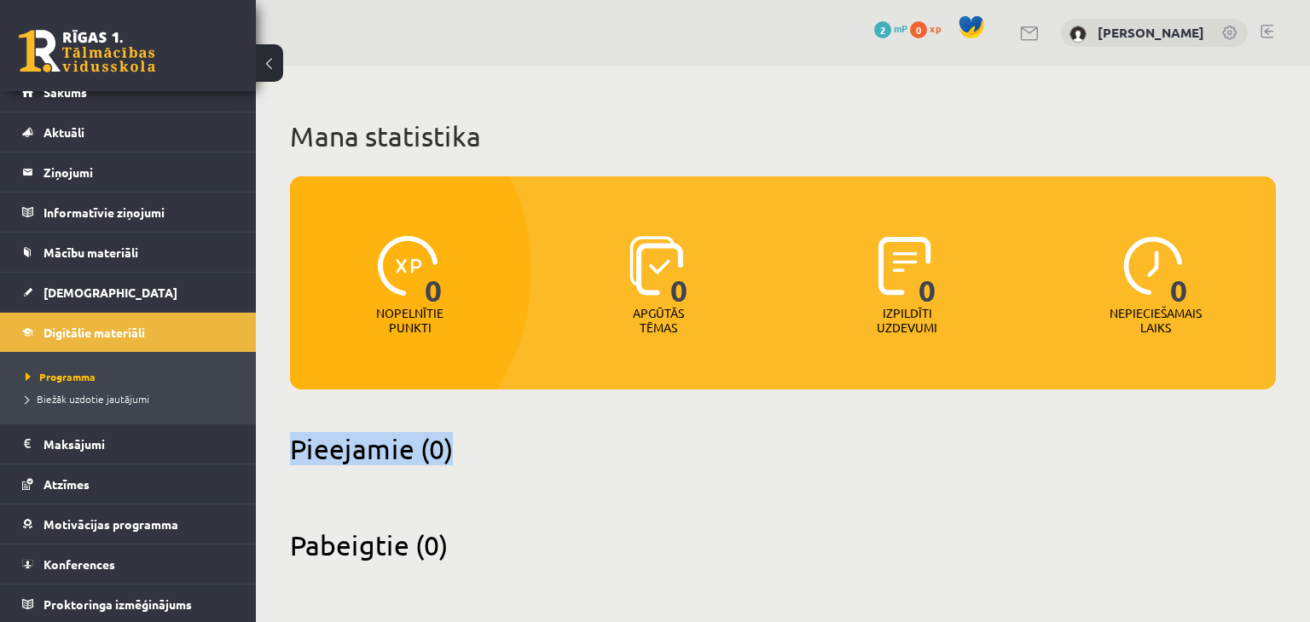
click at [1194, 342] on div "Mana statistika 0 Nopelnītie punkti 0 Apgūtās tēmas 0 Izpildīti uzdevumi 0 Nepi…" at bounding box center [783, 341] width 1054 height 551
click at [1194, 342] on div "0 Nepieciešamais laiks" at bounding box center [1156, 287] width 240 height 118
click at [94, 404] on link "Biežāk uzdotie jautājumi" at bounding box center [132, 398] width 213 height 15
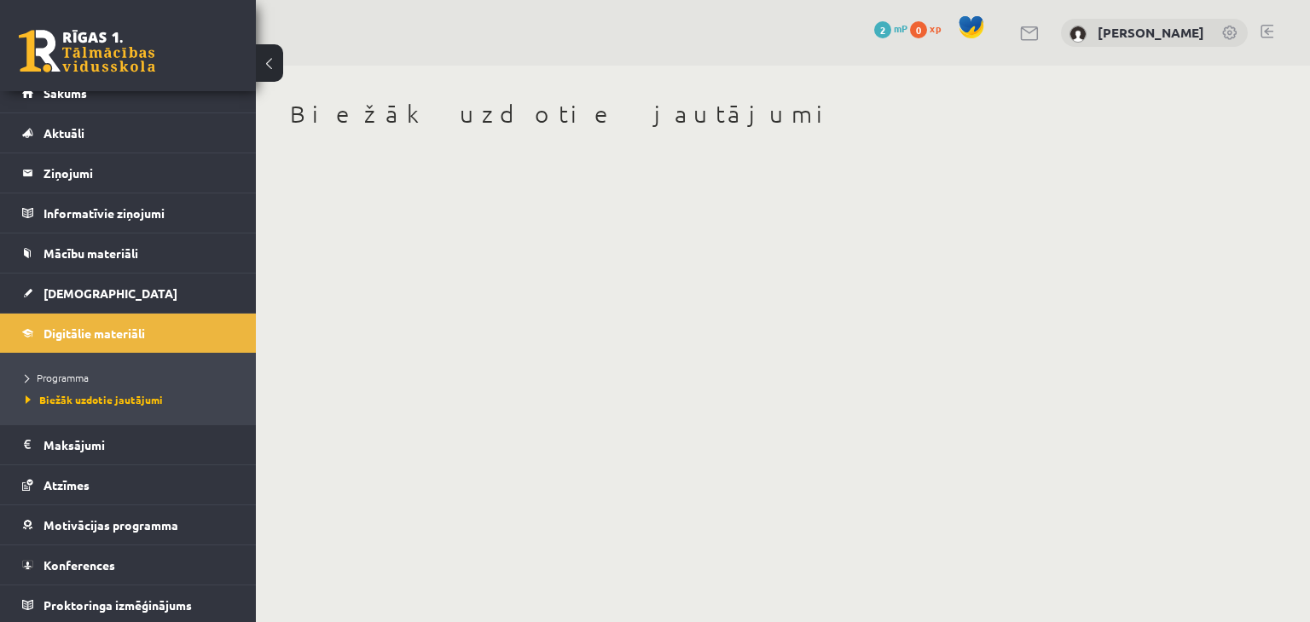
scroll to position [19, 0]
click at [157, 455] on legend "Maksājumi 0" at bounding box center [138, 444] width 191 height 39
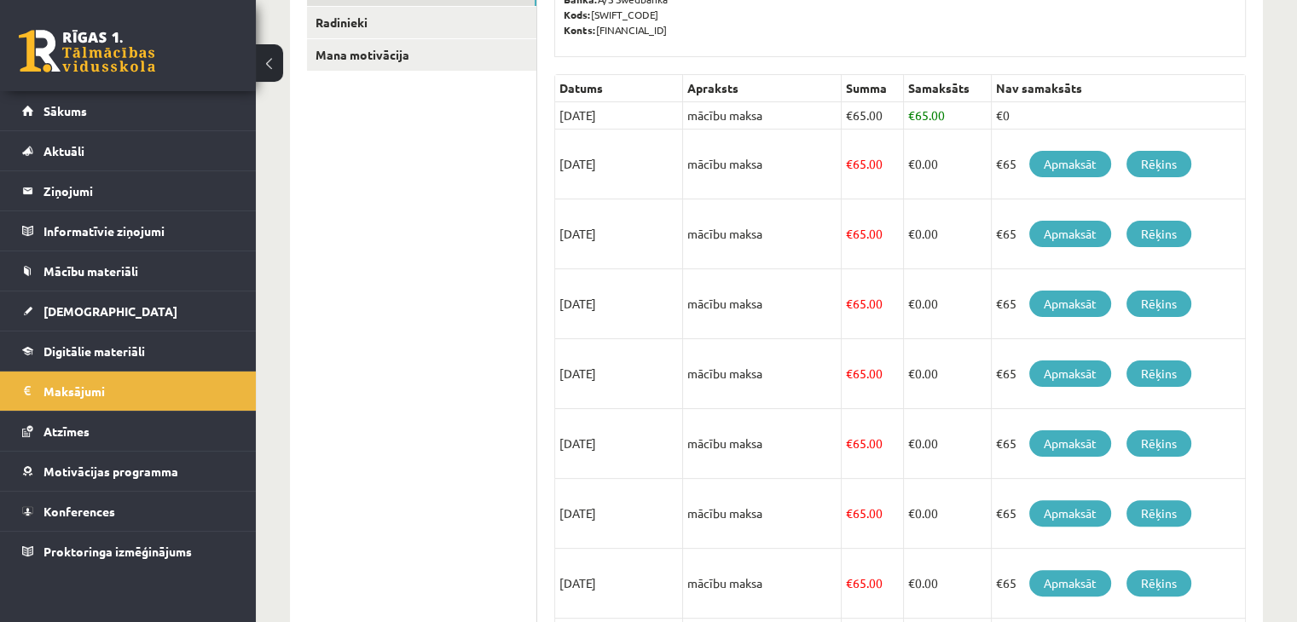
scroll to position [341, 0]
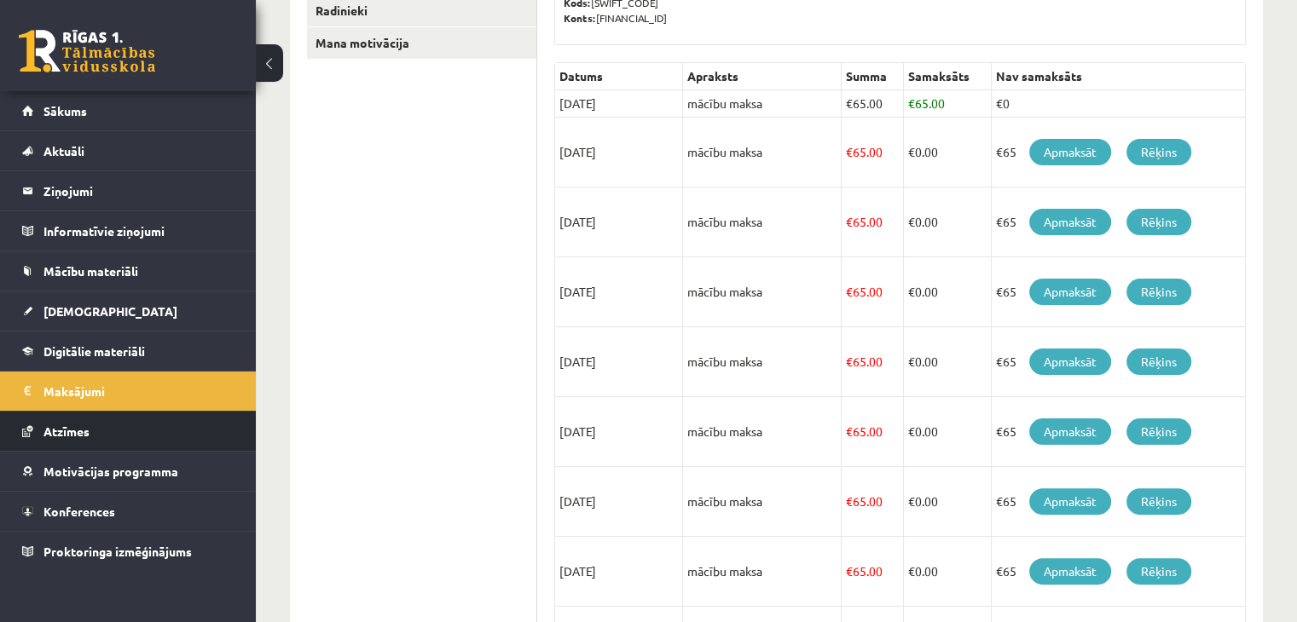
drag, startPoint x: 214, startPoint y: 416, endPoint x: 150, endPoint y: 449, distance: 72.1
click at [150, 449] on li "Atzīmes" at bounding box center [128, 431] width 256 height 41
click at [130, 449] on li "Atzīmes" at bounding box center [128, 431] width 256 height 41
click at [137, 419] on link "Atzīmes" at bounding box center [128, 431] width 212 height 39
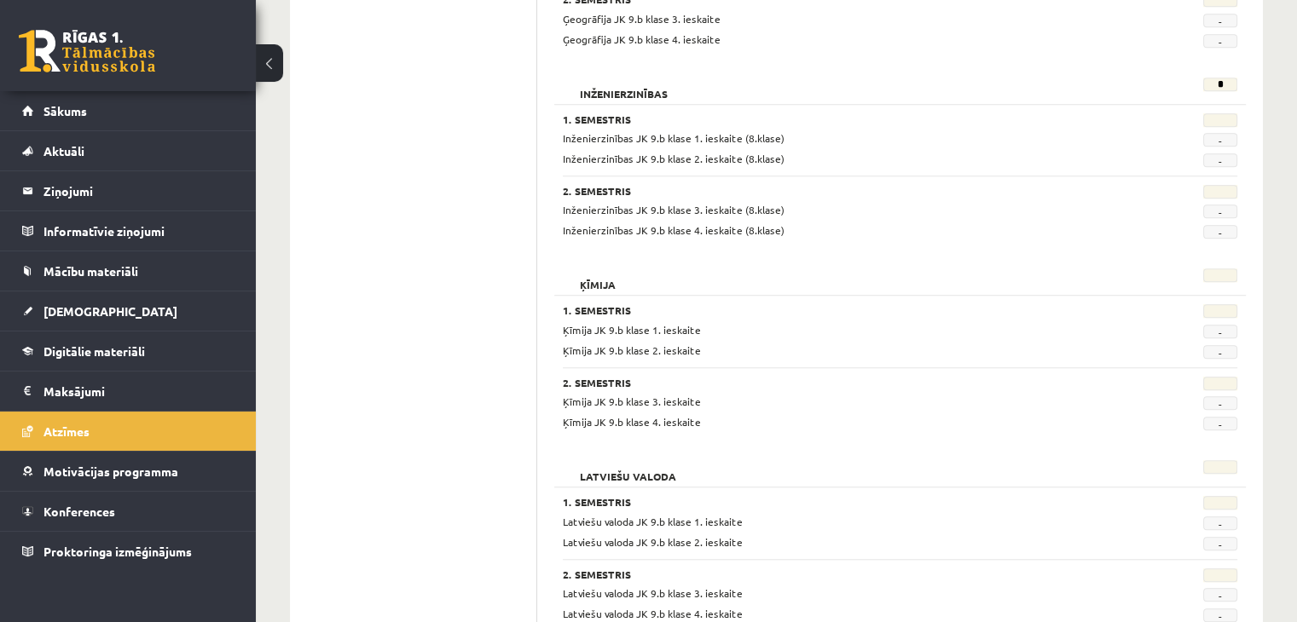
scroll to position [1362, 0]
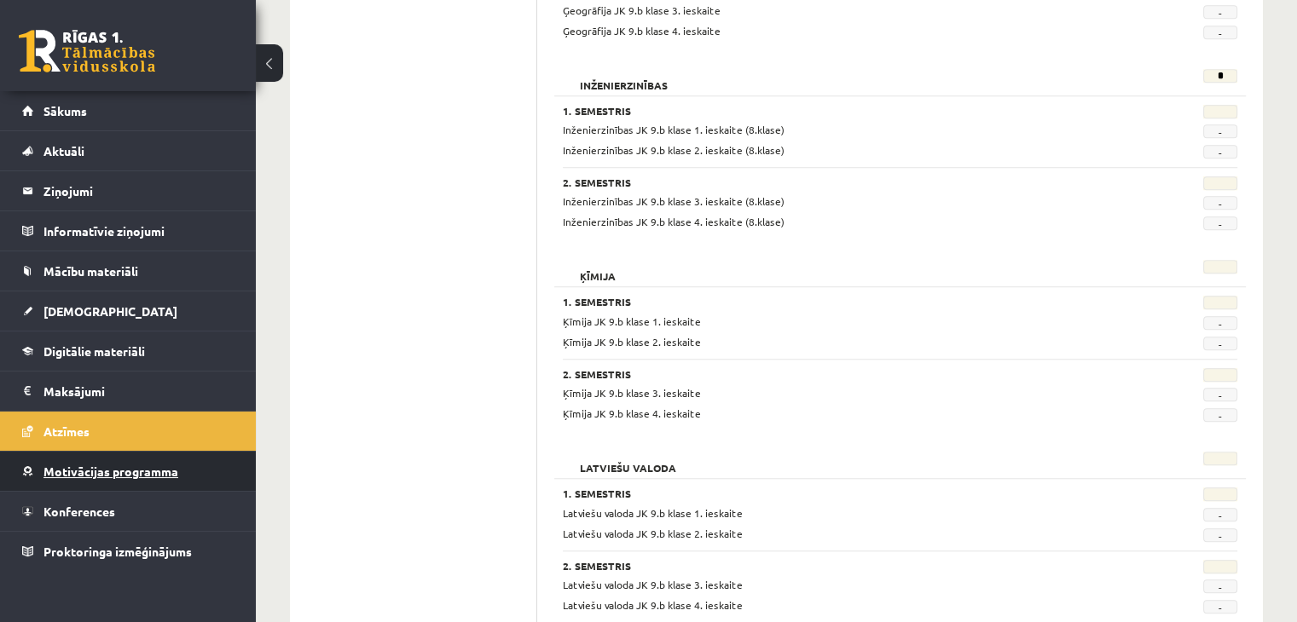
click at [203, 454] on link "Motivācijas programma" at bounding box center [128, 471] width 212 height 39
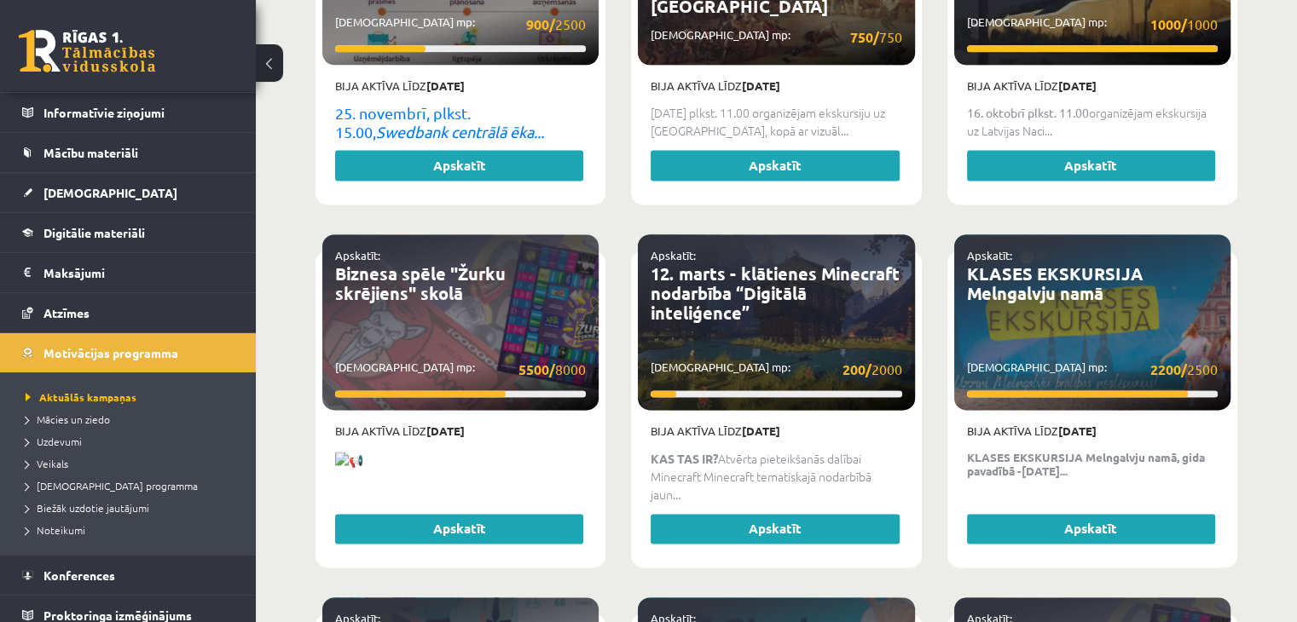
scroll to position [130, 0]
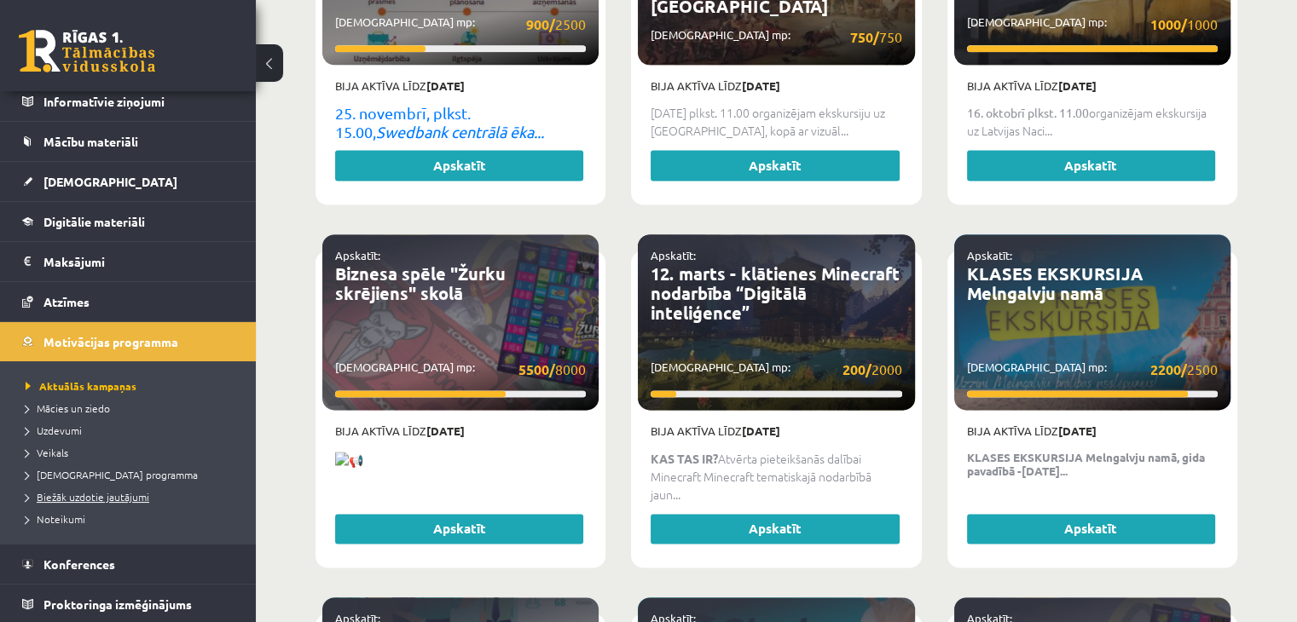
click at [104, 499] on span "Biežāk uzdotie jautājumi" at bounding box center [88, 497] width 124 height 14
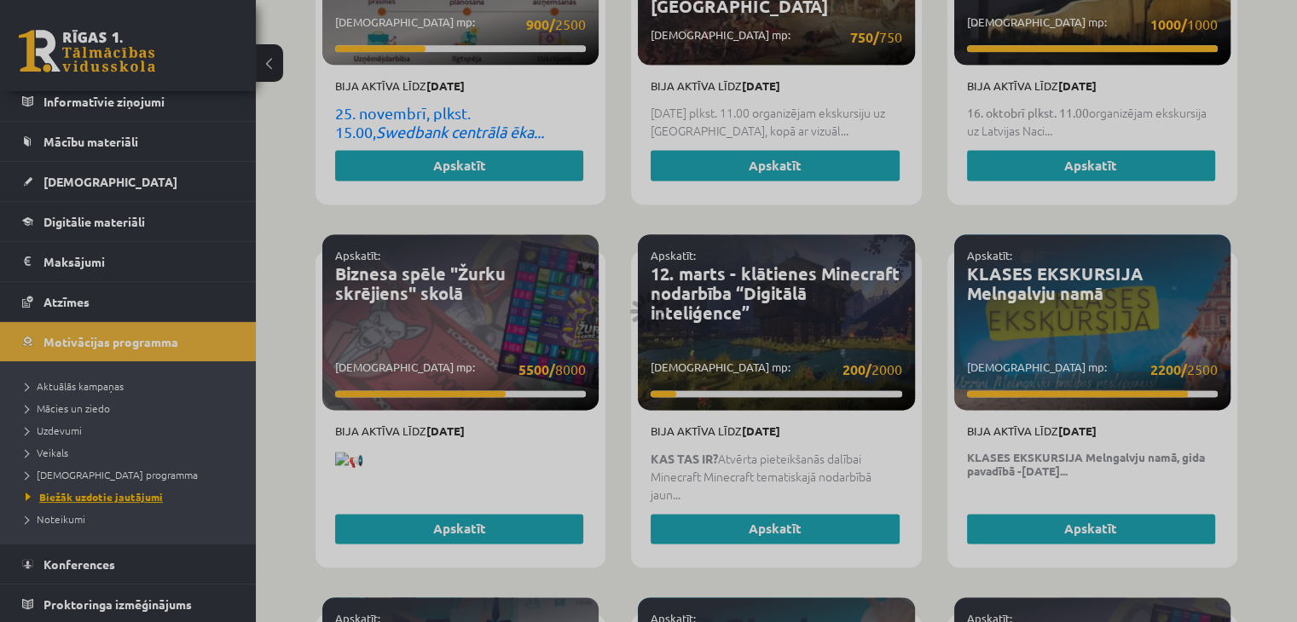
scroll to position [396, 0]
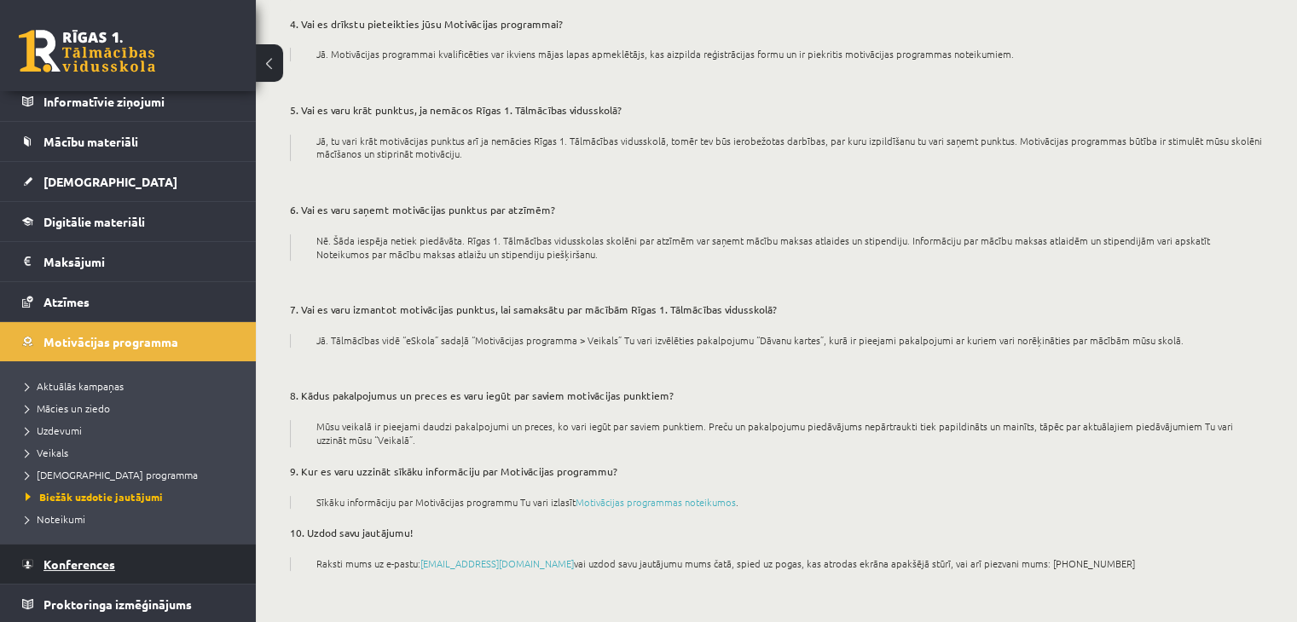
click at [131, 557] on link "Konferences" at bounding box center [128, 564] width 212 height 39
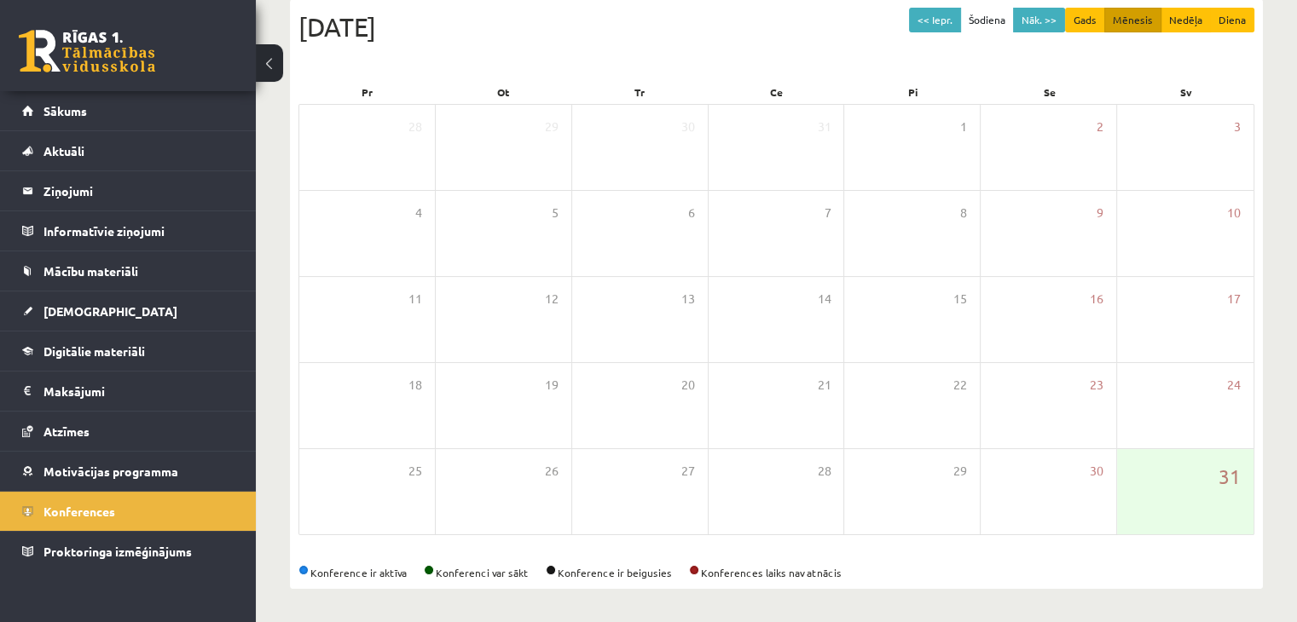
scroll to position [173, 0]
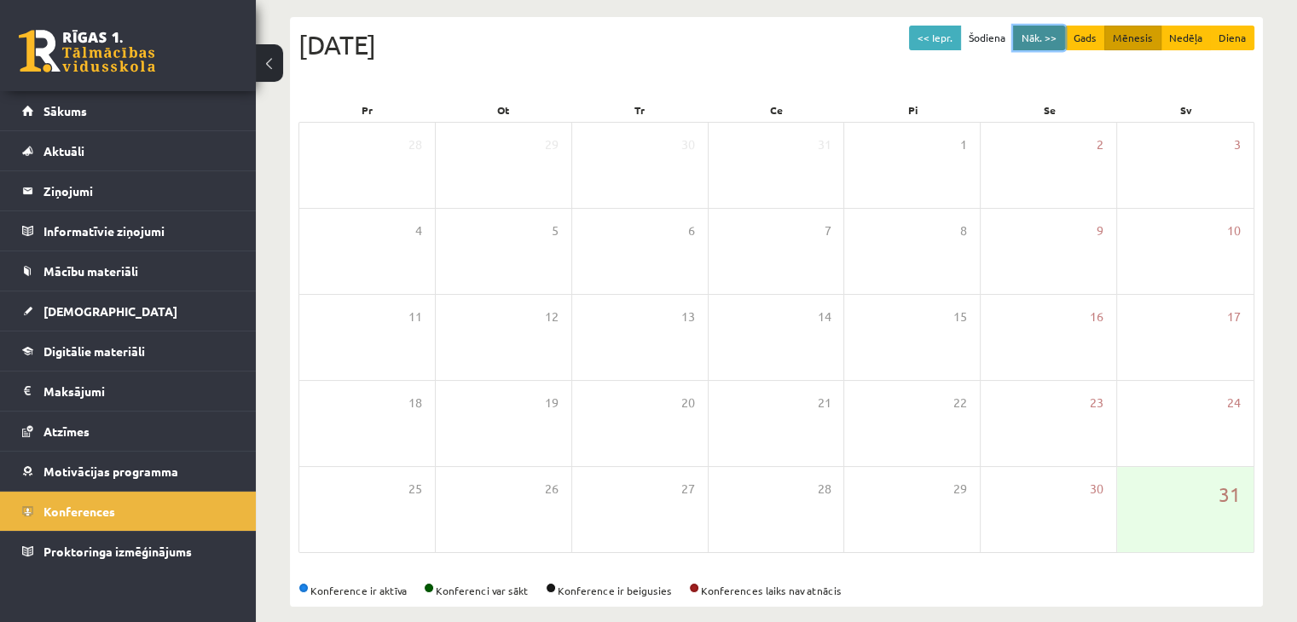
click at [1045, 45] on button "Nāk. >>" at bounding box center [1039, 38] width 52 height 25
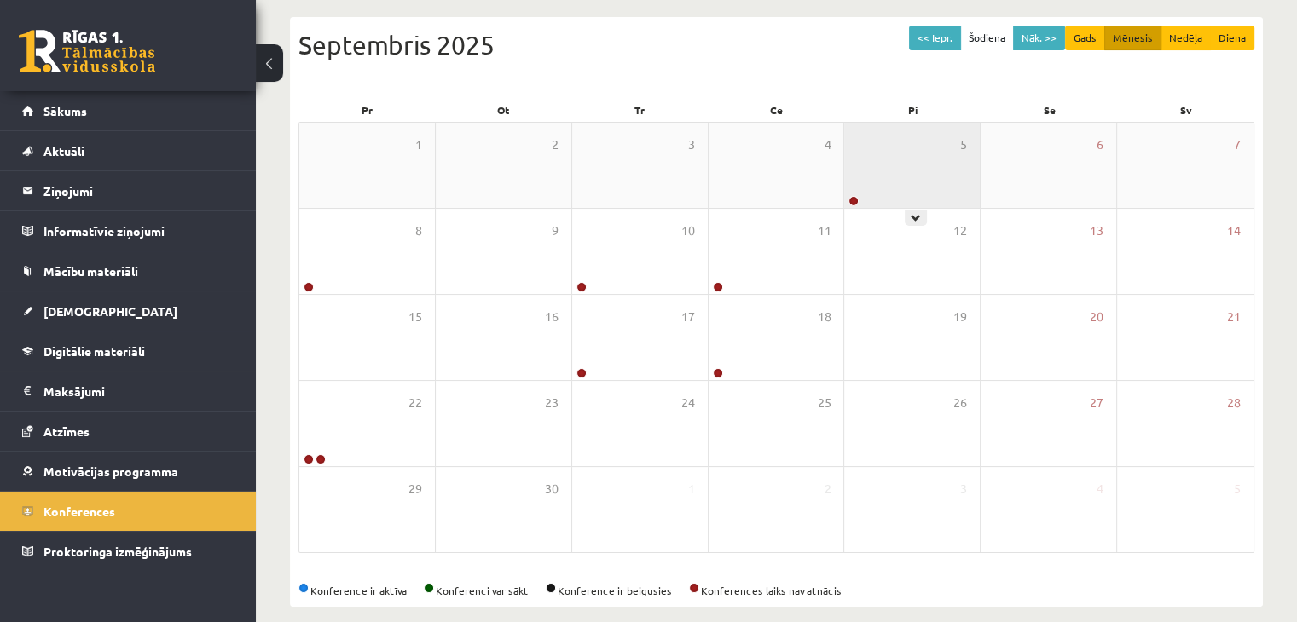
click at [907, 146] on div "5" at bounding box center [912, 165] width 136 height 85
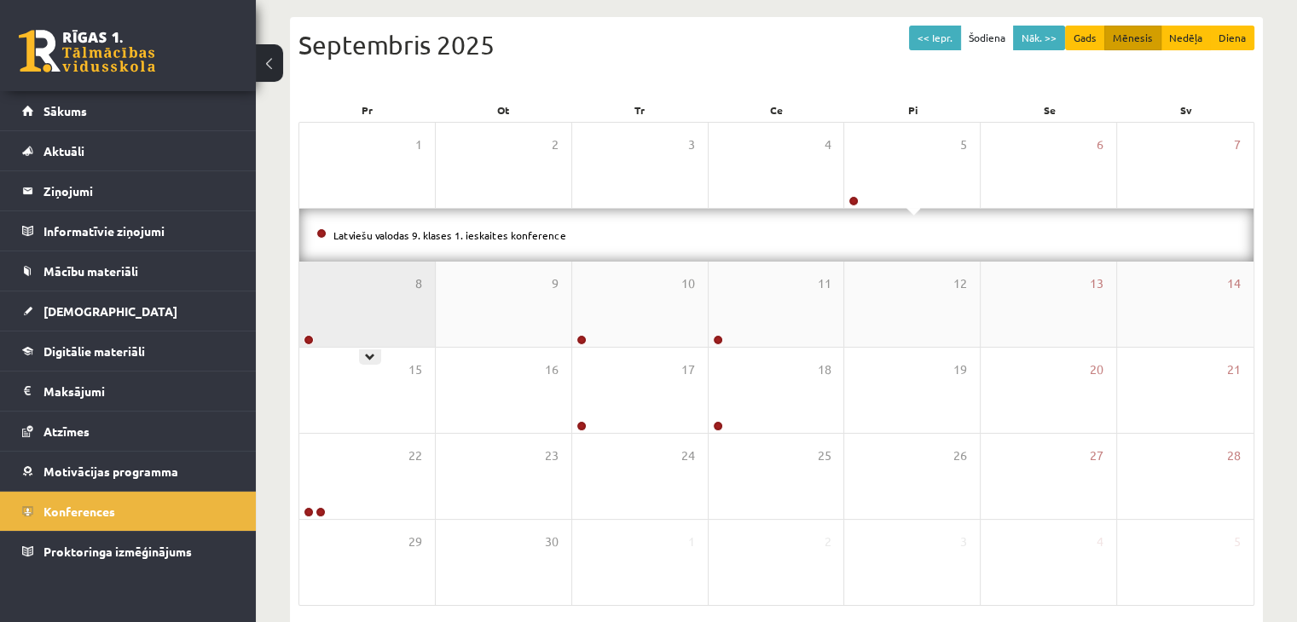
click at [385, 284] on div "8" at bounding box center [367, 304] width 136 height 85
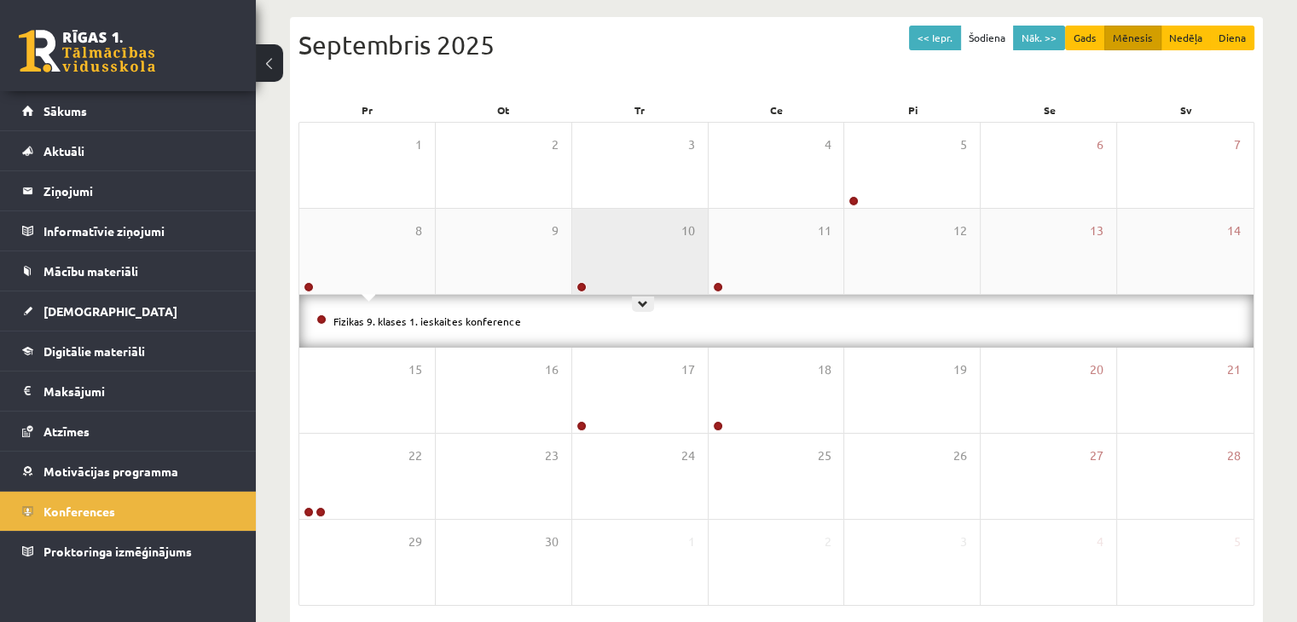
click at [670, 252] on div "10" at bounding box center [640, 251] width 136 height 85
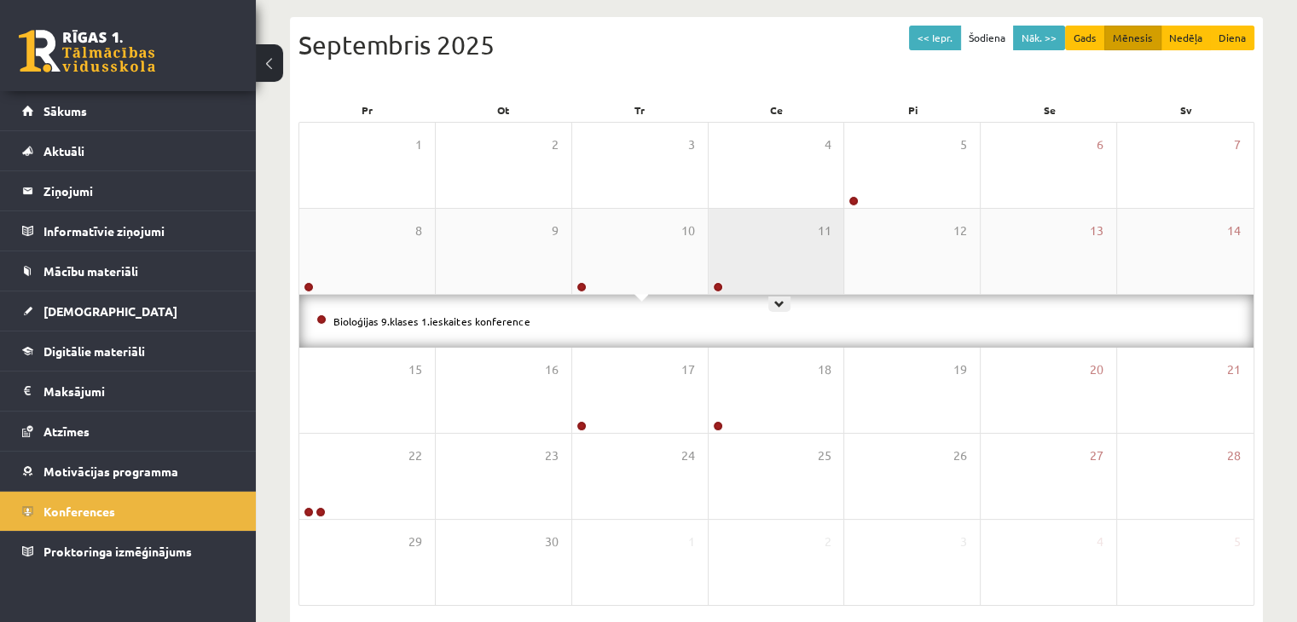
click at [757, 268] on div "11" at bounding box center [777, 251] width 136 height 85
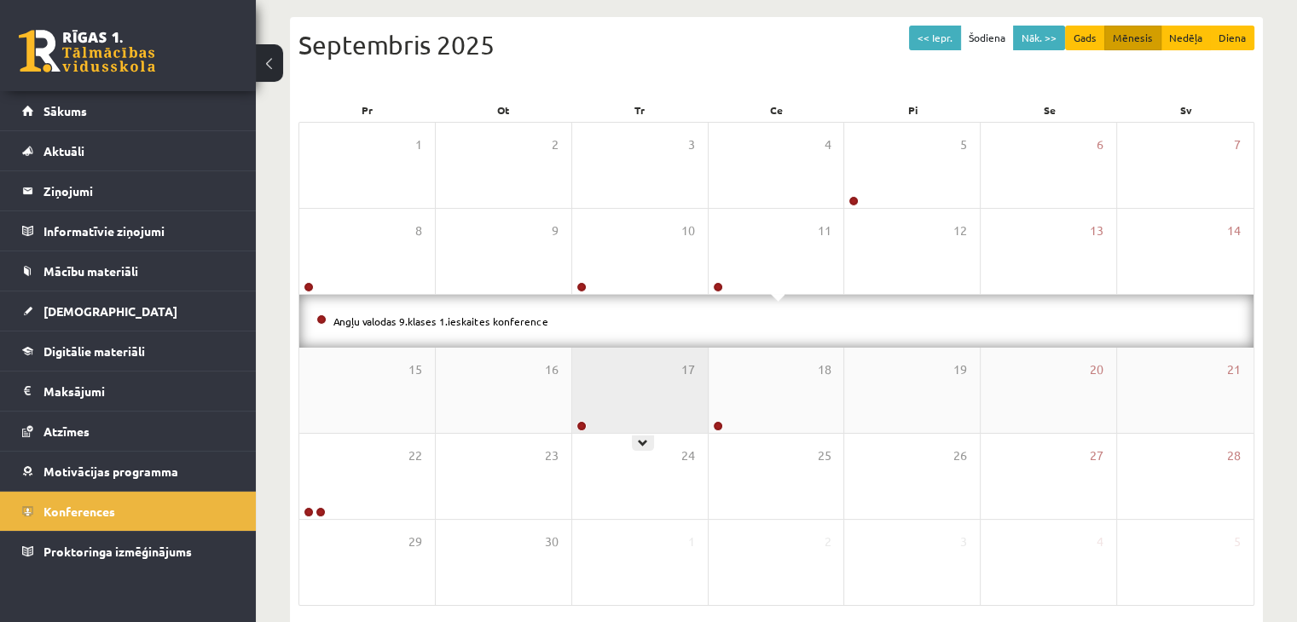
click at [622, 414] on div "17" at bounding box center [640, 390] width 136 height 85
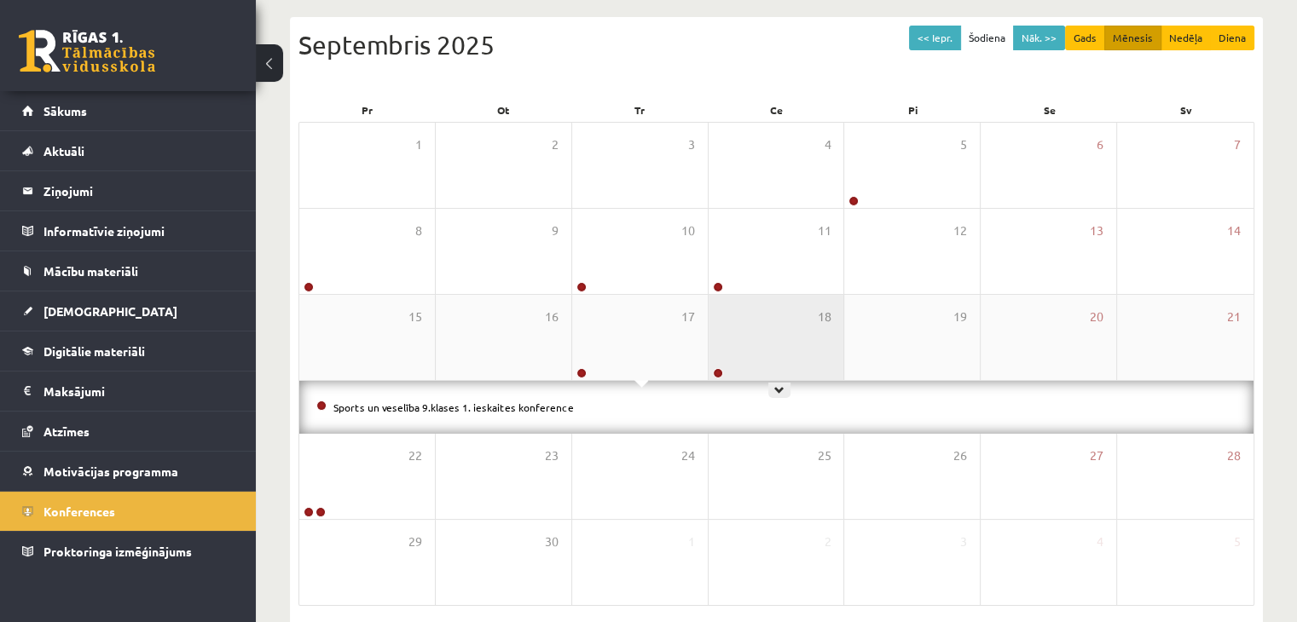
click at [729, 365] on div "18" at bounding box center [777, 337] width 136 height 85
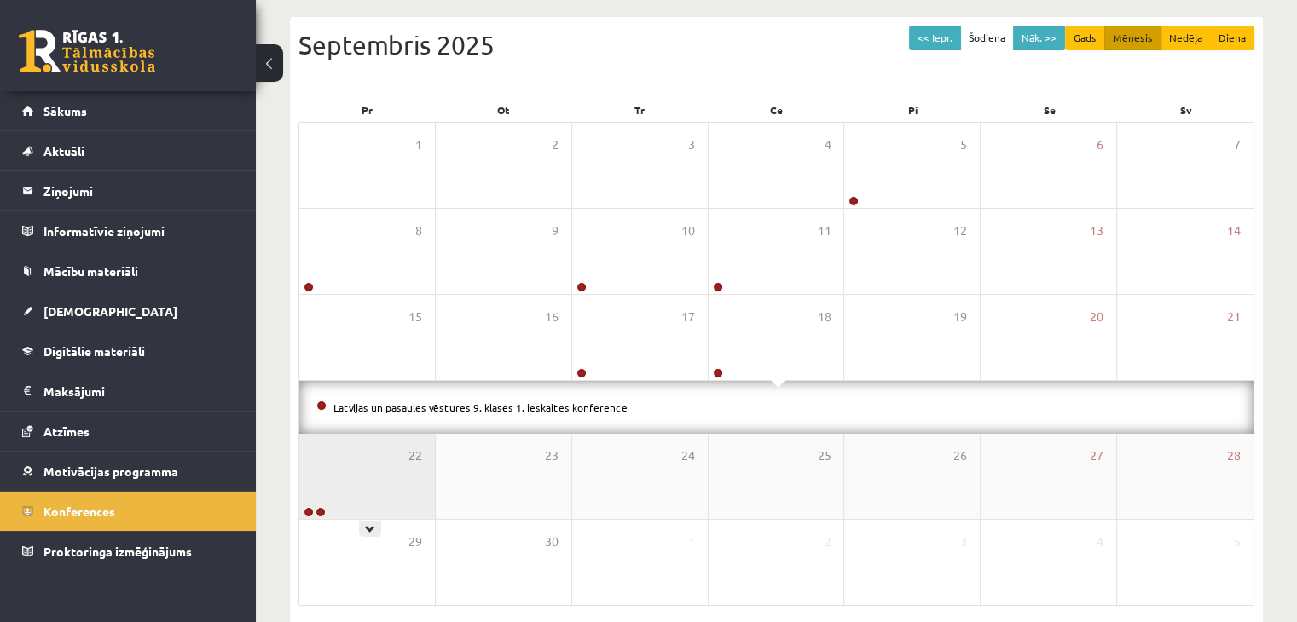
click at [348, 491] on div "22" at bounding box center [367, 476] width 136 height 85
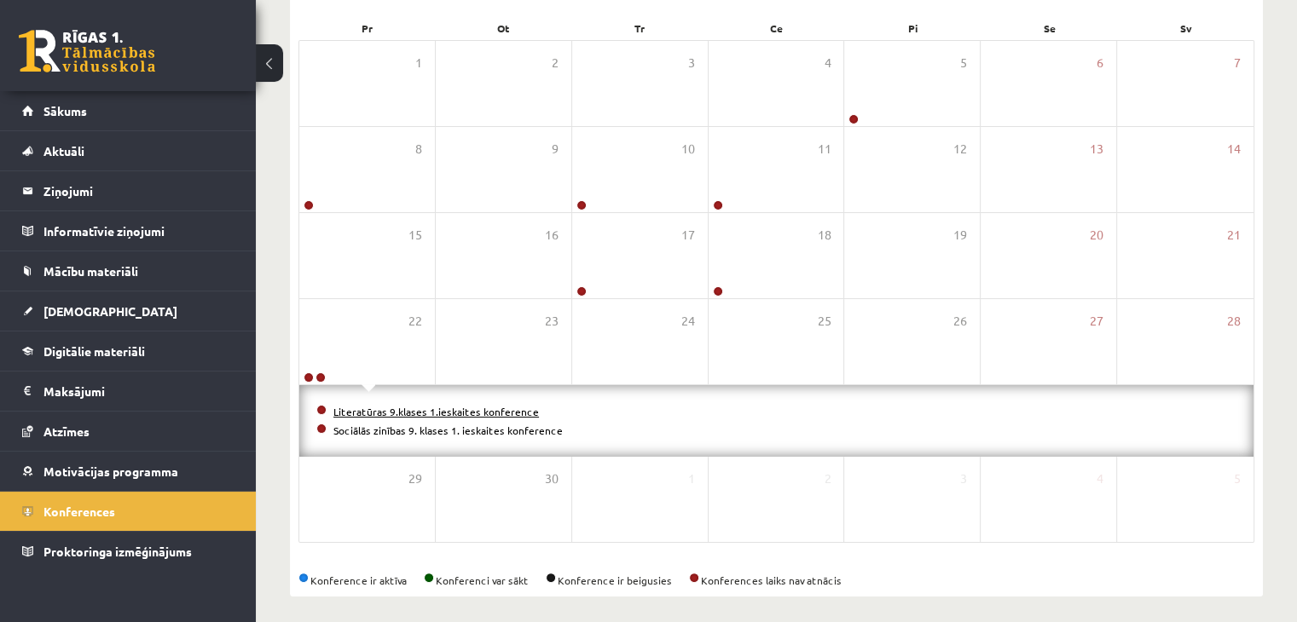
scroll to position [263, 0]
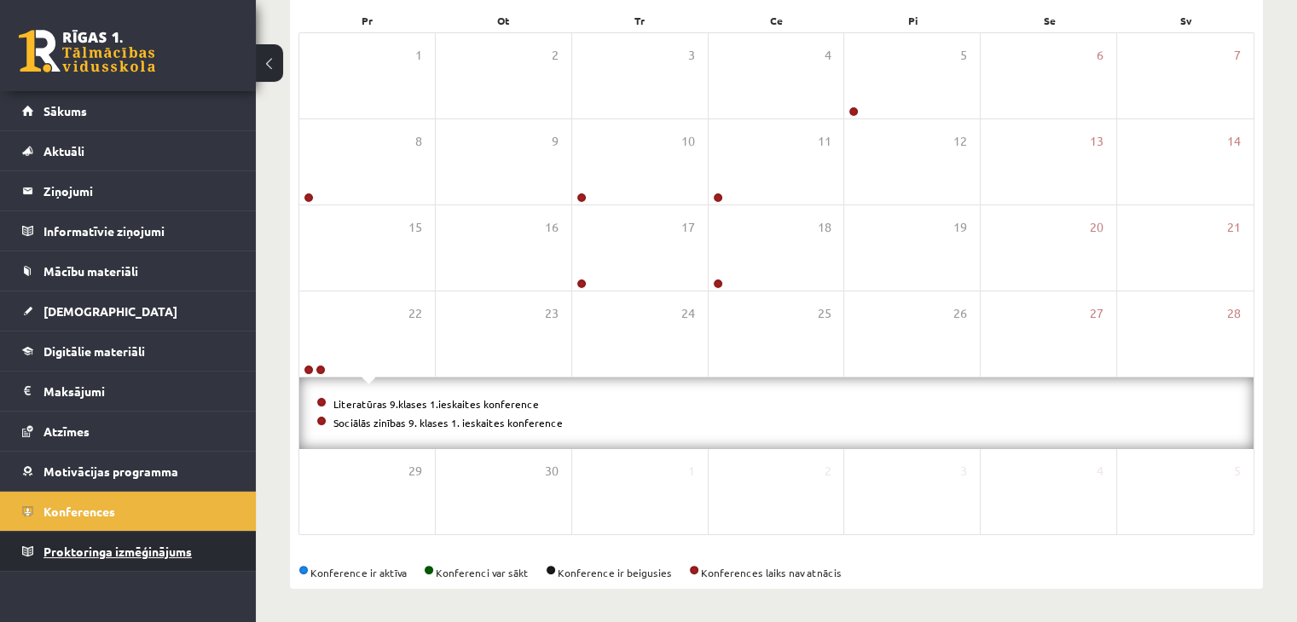
click at [119, 549] on span "Proktoringa izmēģinājums" at bounding box center [117, 551] width 148 height 15
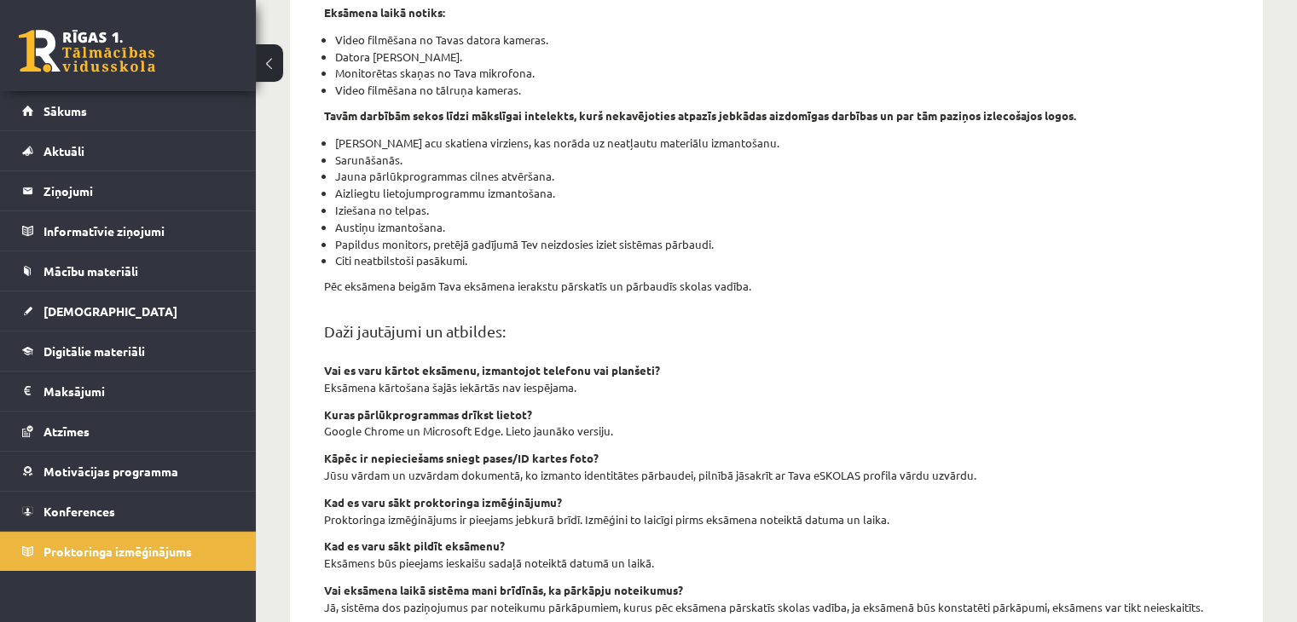
scroll to position [414, 0]
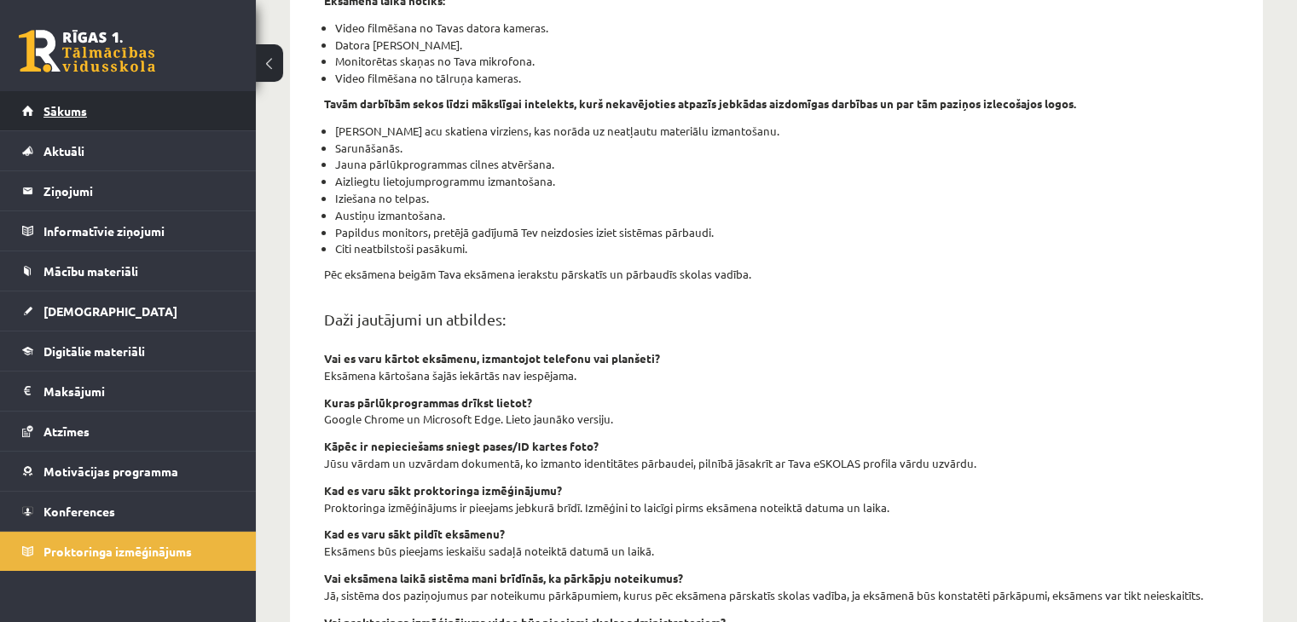
click at [150, 117] on link "Sākums" at bounding box center [128, 110] width 212 height 39
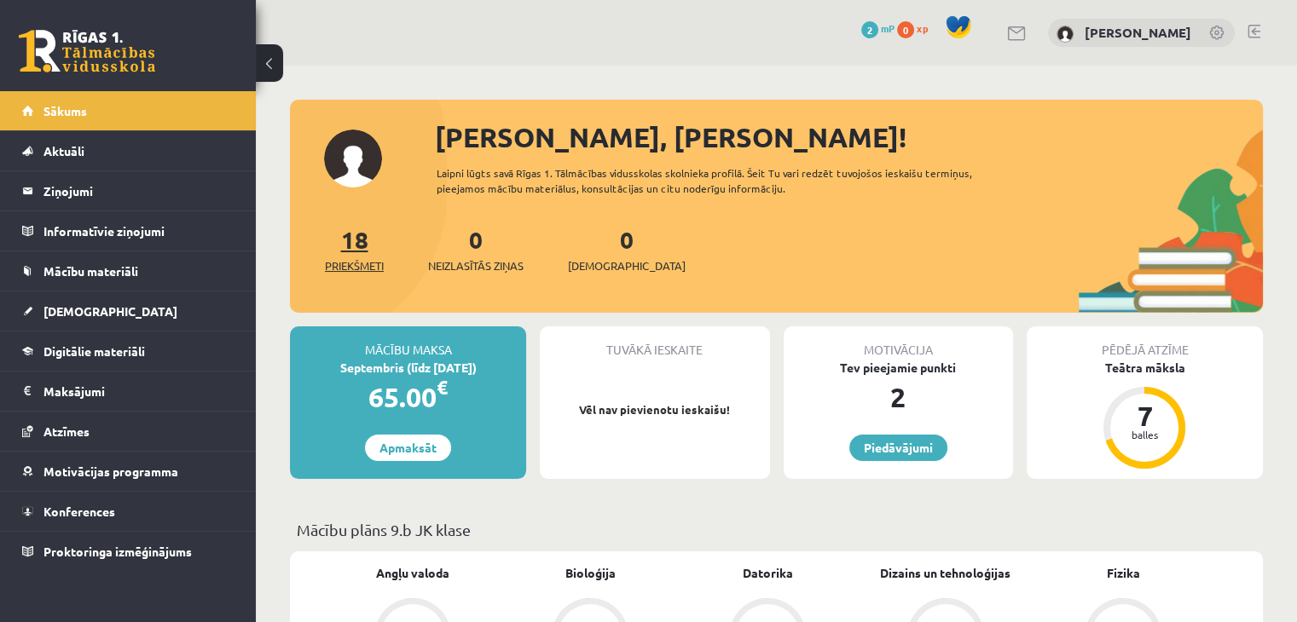
click at [359, 270] on span "Priekšmeti" at bounding box center [354, 266] width 59 height 17
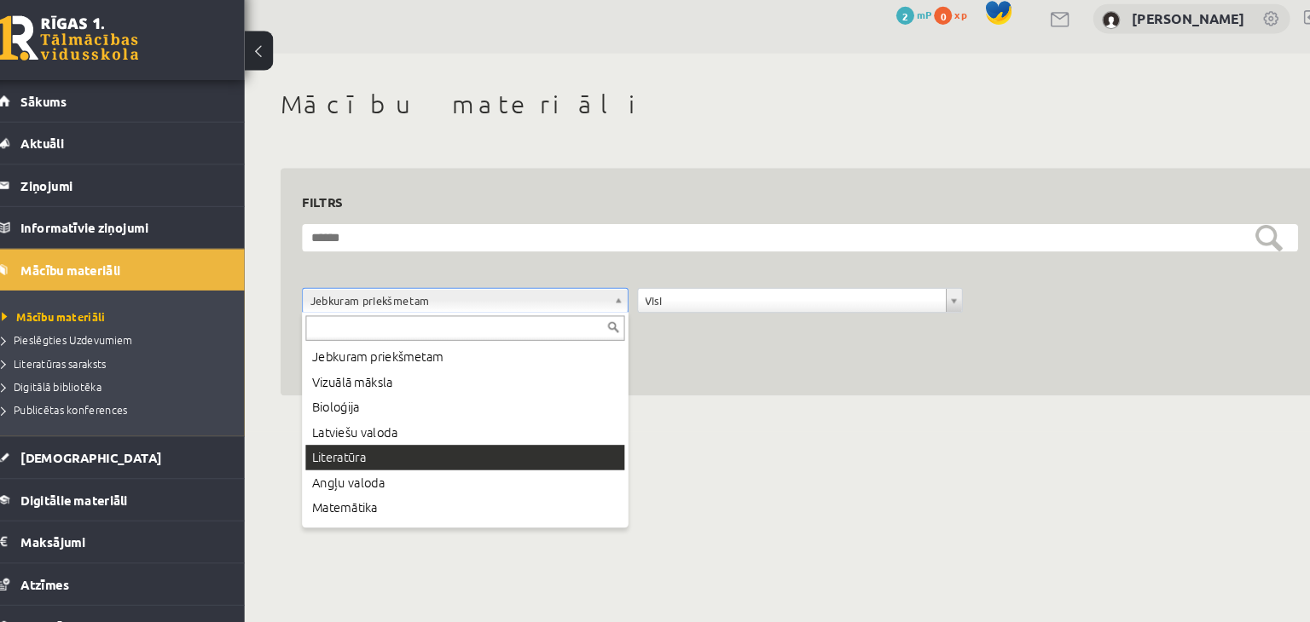
drag, startPoint x: 552, startPoint y: 425, endPoint x: 563, endPoint y: 438, distance: 16.9
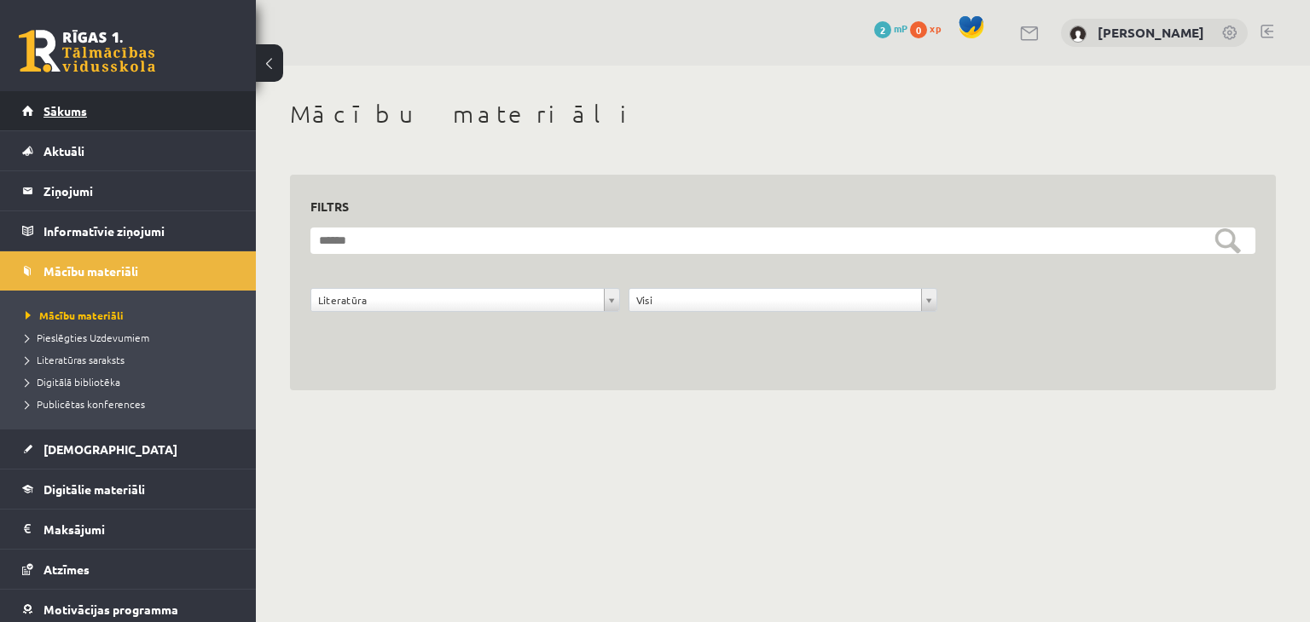
click at [90, 95] on link "Sākums" at bounding box center [128, 110] width 212 height 39
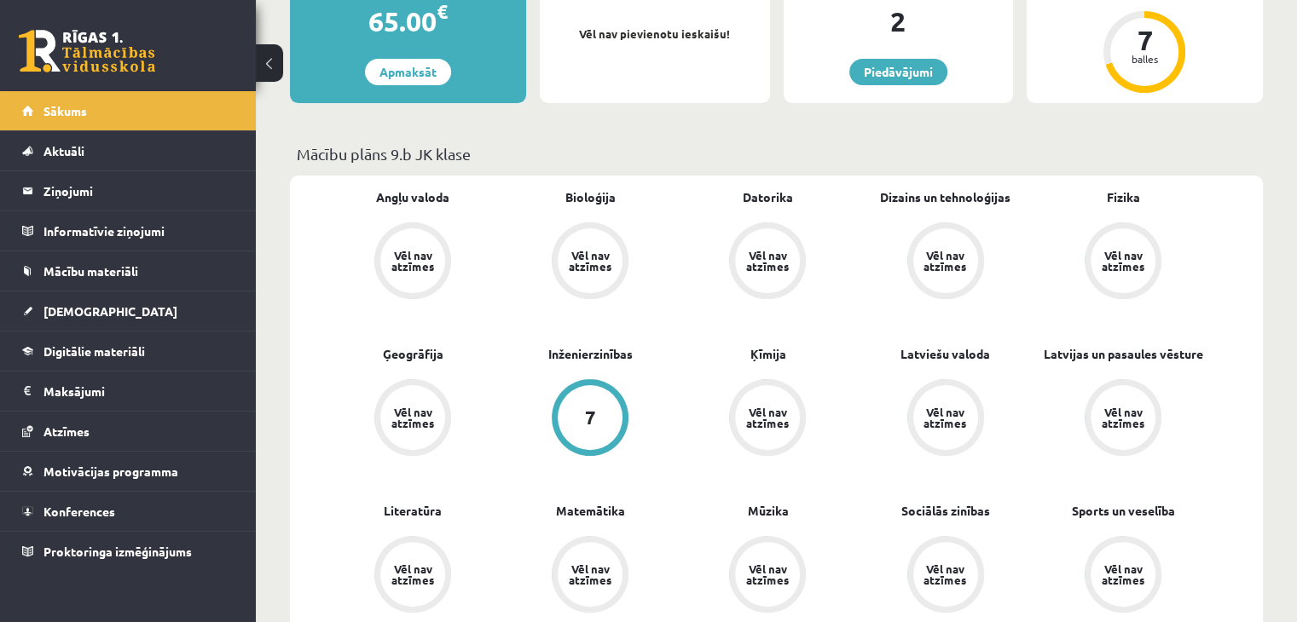
scroll to position [409, 0]
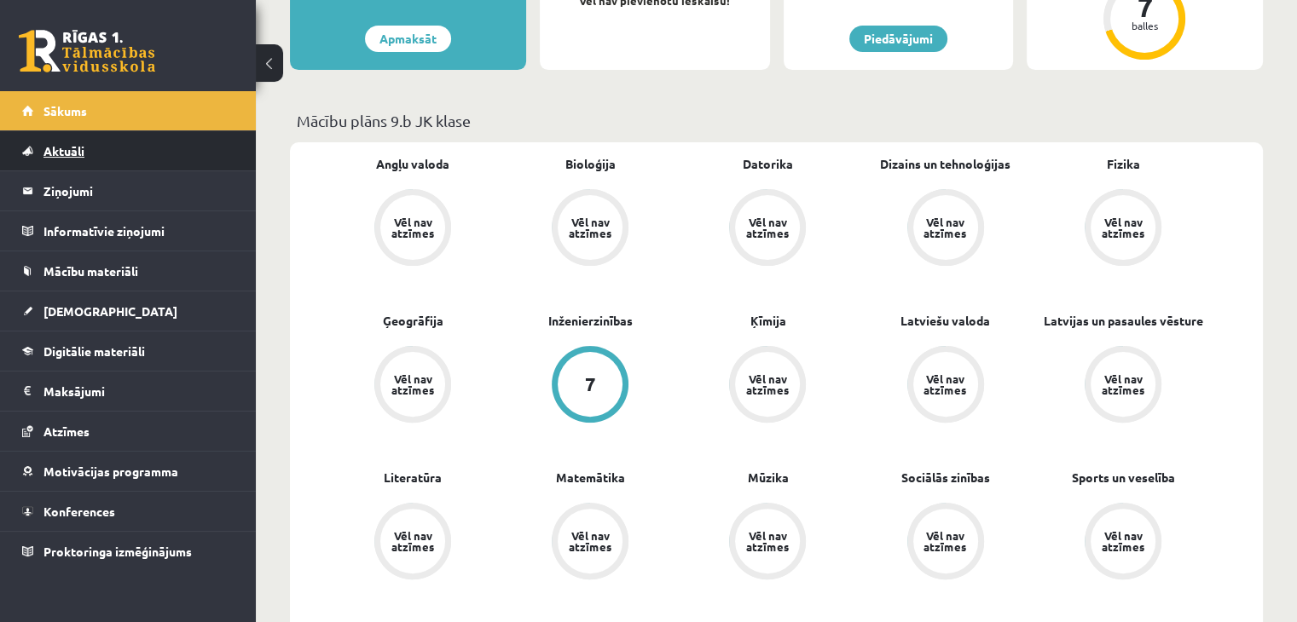
click at [188, 157] on link "Aktuāli" at bounding box center [128, 150] width 212 height 39
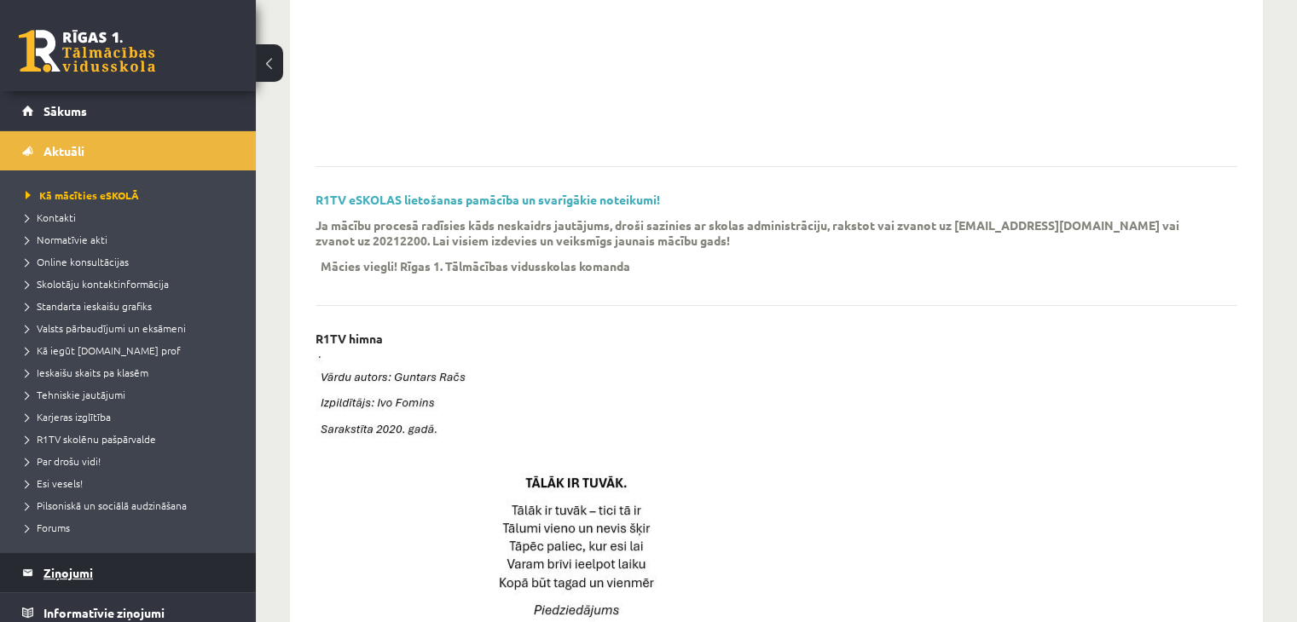
click at [212, 568] on legend "Ziņojumi 0" at bounding box center [138, 572] width 191 height 39
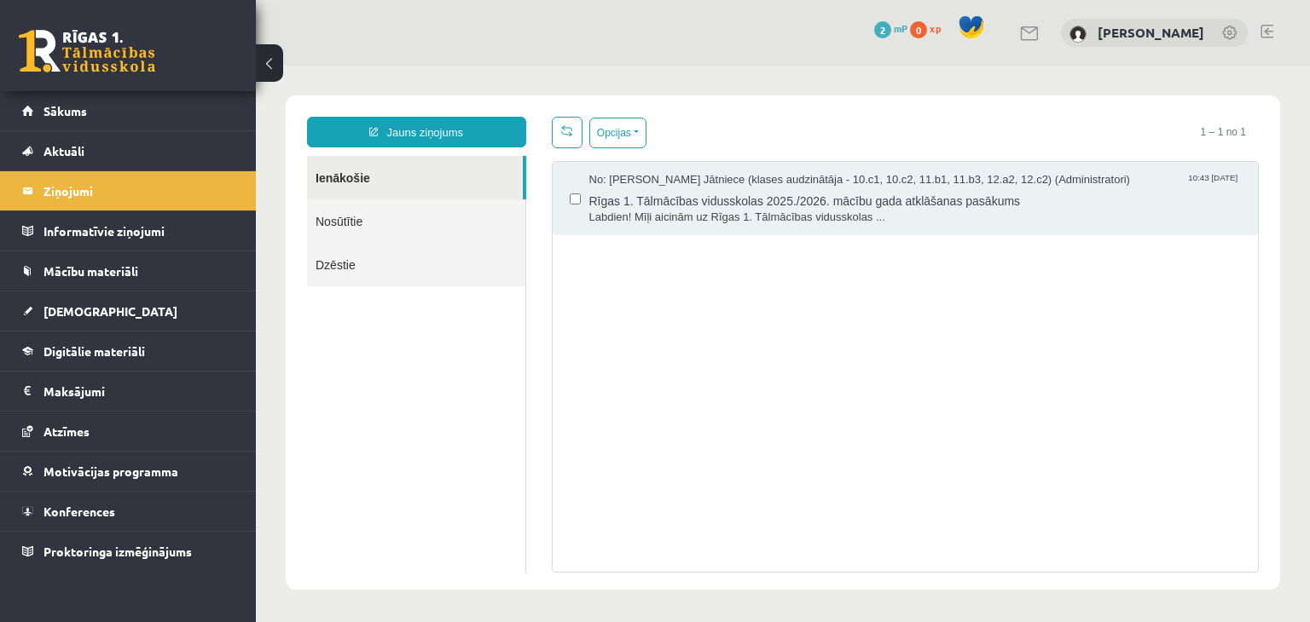
click at [143, 41] on link at bounding box center [87, 51] width 136 height 43
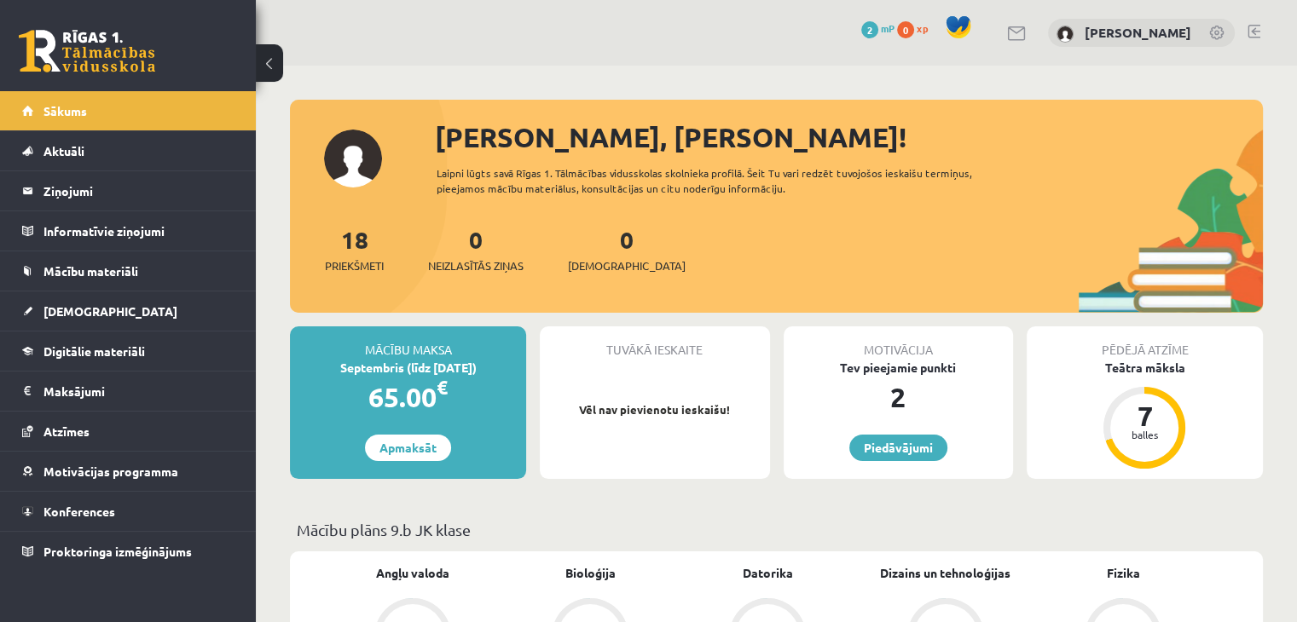
click at [261, 51] on button at bounding box center [269, 63] width 27 height 38
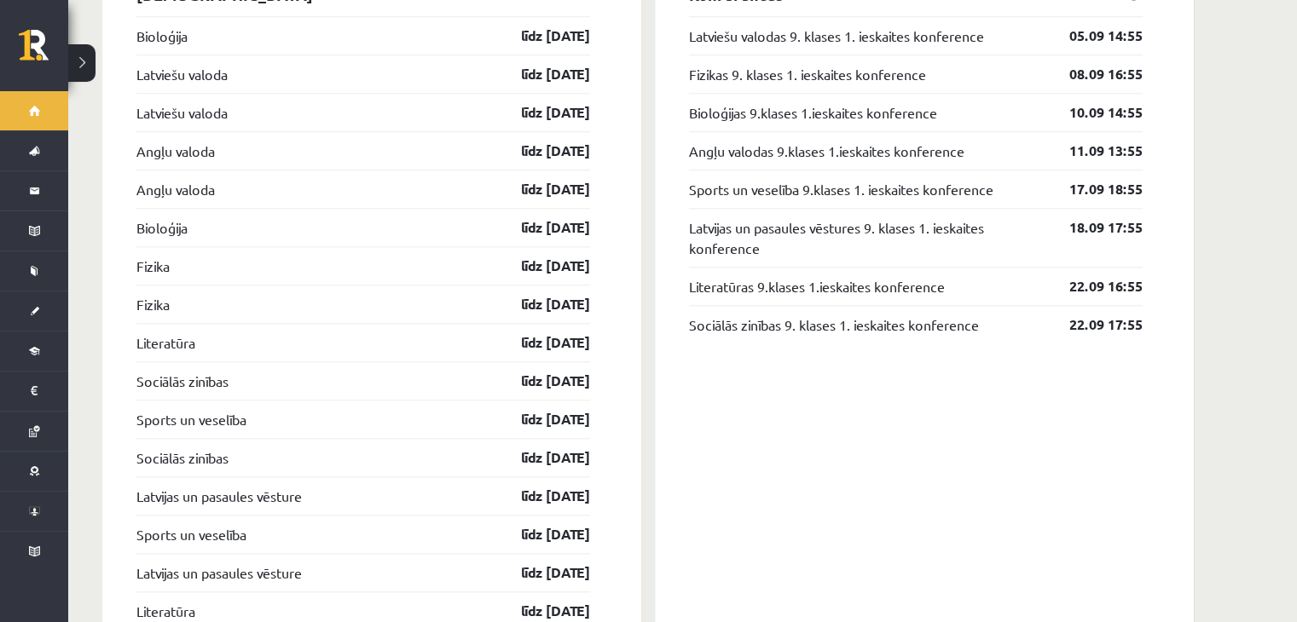
scroll to position [1751, 0]
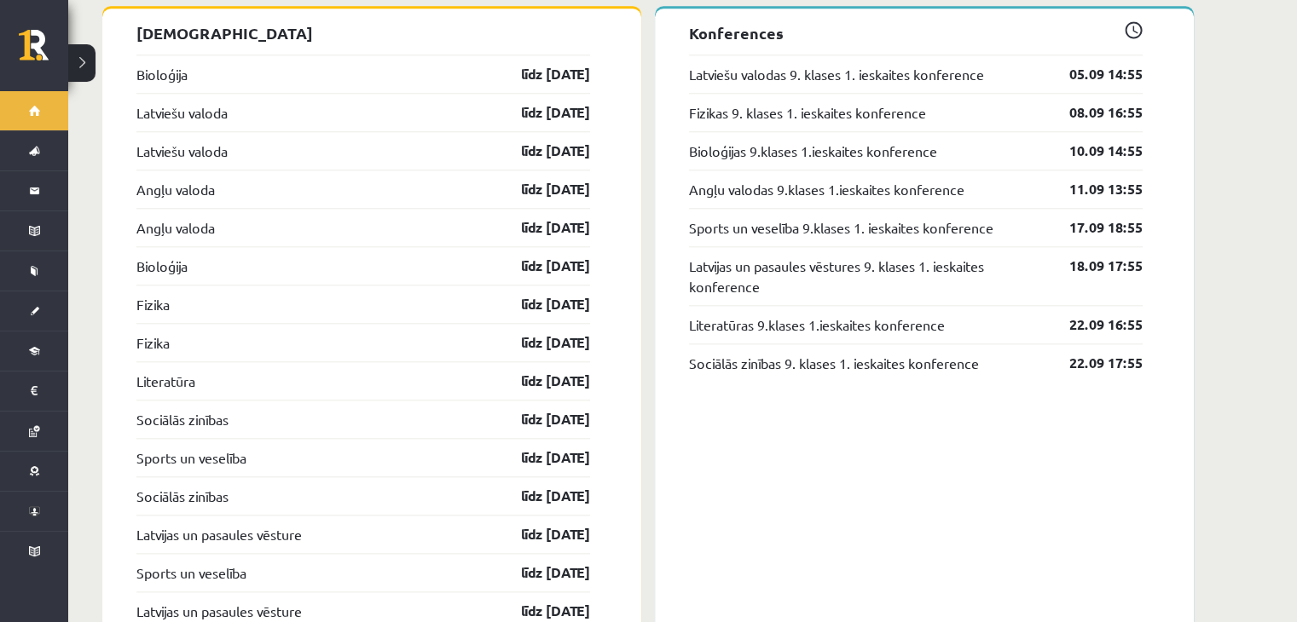
drag, startPoint x: 1166, startPoint y: 143, endPoint x: 1212, endPoint y: 127, distance: 48.0
